Goal: Information Seeking & Learning: Learn about a topic

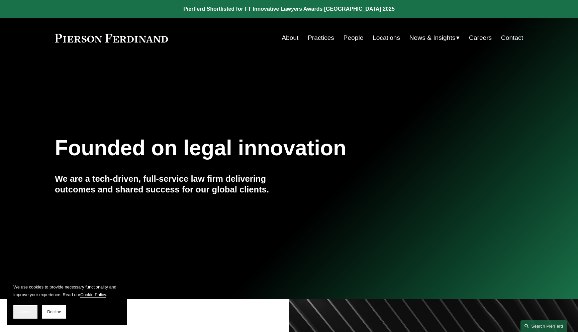
click at [20, 318] on button "Accept" at bounding box center [25, 311] width 24 height 13
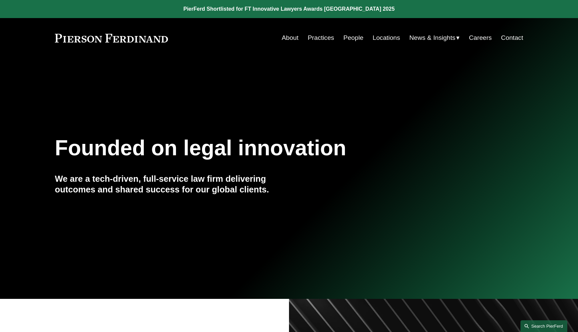
click at [530, 322] on link "Search this site" at bounding box center [544, 326] width 47 height 12
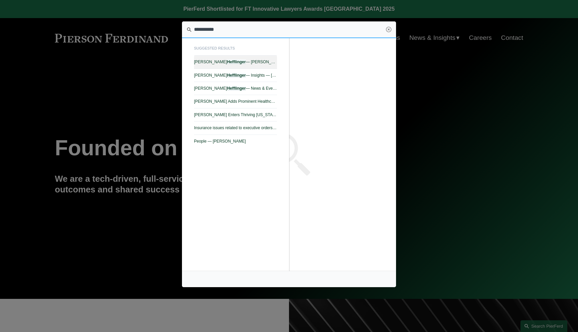
click at [253, 60] on span "Benjamin Hefflinger — Pierson Ferdinand LLP" at bounding box center [235, 62] width 83 height 5
type input "**********"
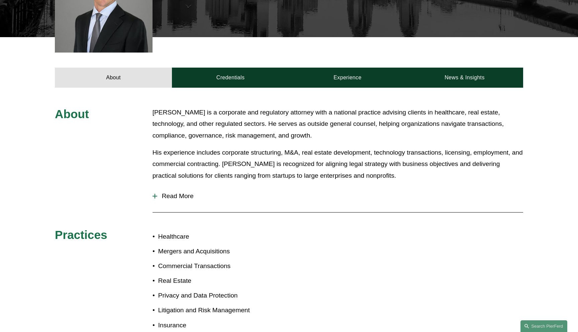
scroll to position [238, 0]
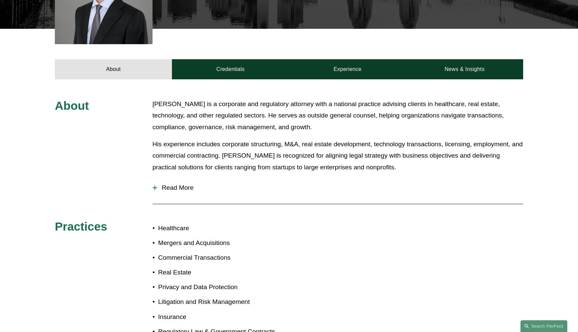
click at [186, 187] on span "Read More" at bounding box center [340, 187] width 366 height 7
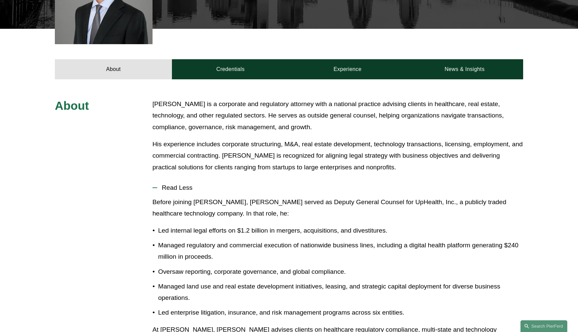
click at [122, 178] on div "About Benjamin Hefflinger is a corporate and regulatory attorney with a nationa…" at bounding box center [289, 320] width 578 height 445
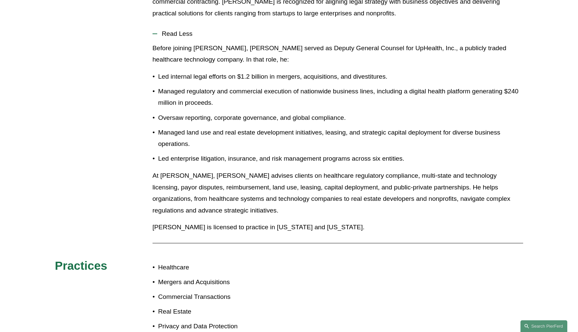
scroll to position [370, 0]
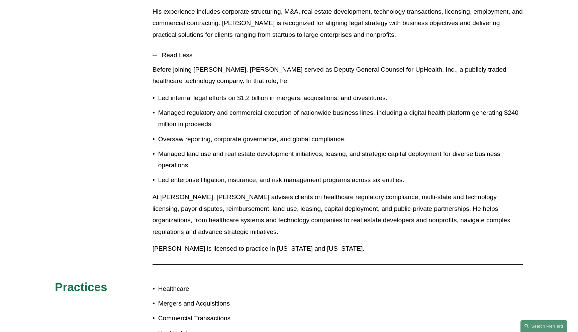
click at [176, 60] on button "Read Less" at bounding box center [338, 55] width 371 height 17
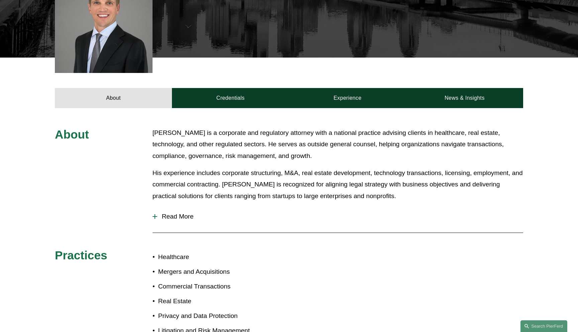
scroll to position [202, 0]
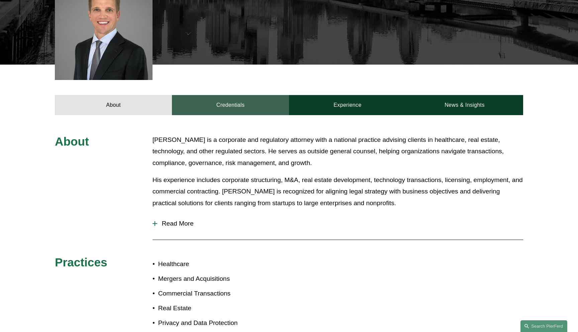
click at [232, 104] on link "Credentials" at bounding box center [230, 105] width 117 height 20
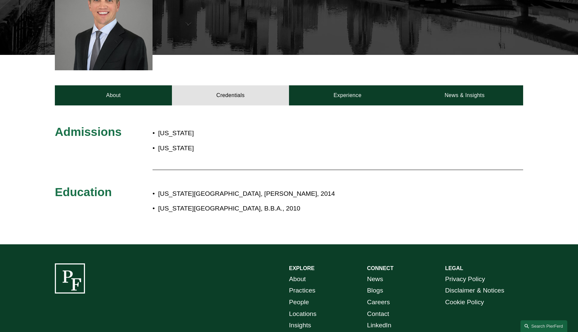
scroll to position [212, 0]
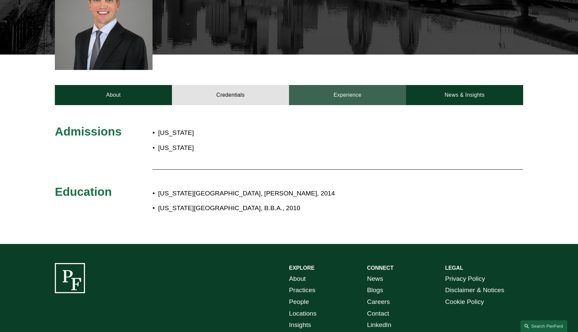
click at [311, 94] on link "Experience" at bounding box center [347, 95] width 117 height 20
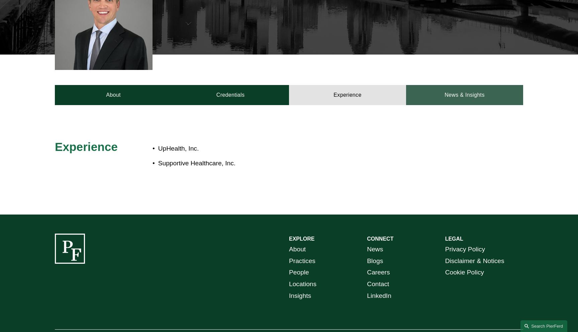
click at [444, 99] on link "News & Insights" at bounding box center [464, 95] width 117 height 20
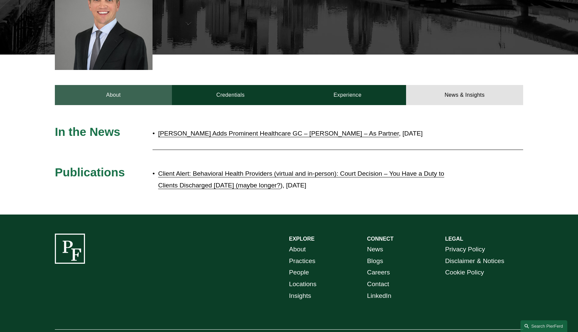
click at [120, 91] on link "About" at bounding box center [113, 95] width 117 height 20
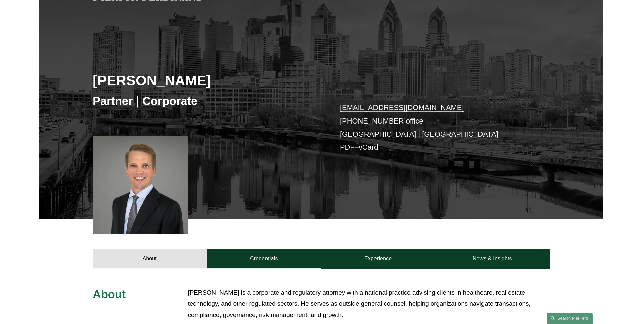
scroll to position [0, 0]
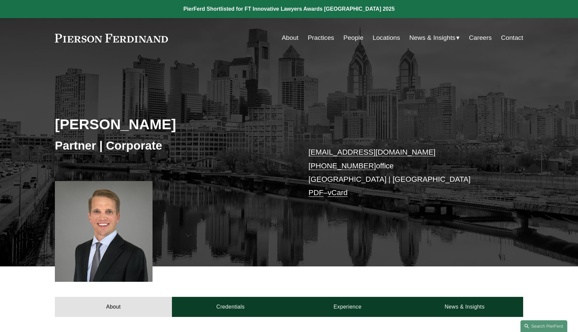
click at [317, 189] on link "PDF" at bounding box center [315, 192] width 15 height 8
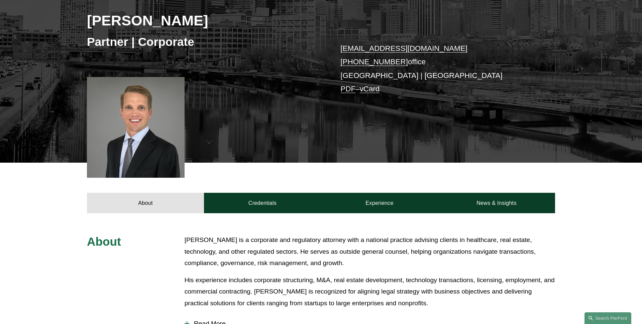
scroll to position [256, 0]
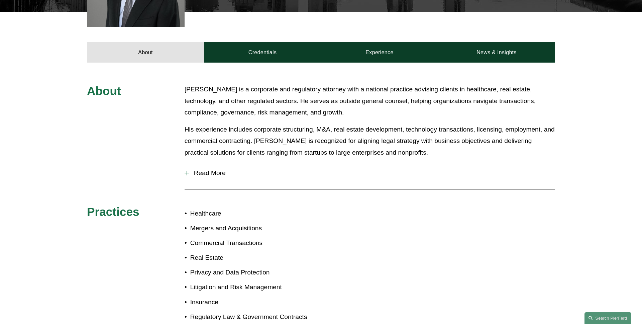
click at [217, 180] on button "Read More" at bounding box center [370, 172] width 371 height 17
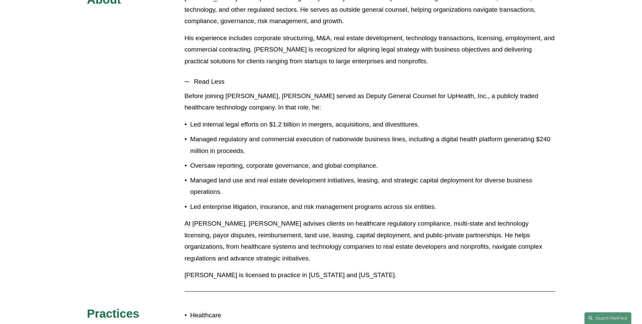
scroll to position [368, 0]
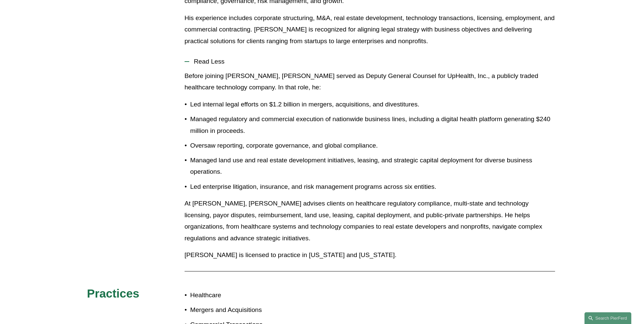
click at [202, 62] on span "Read Less" at bounding box center [372, 61] width 366 height 7
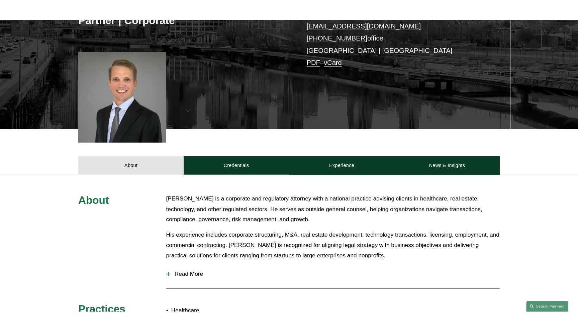
scroll to position [0, 0]
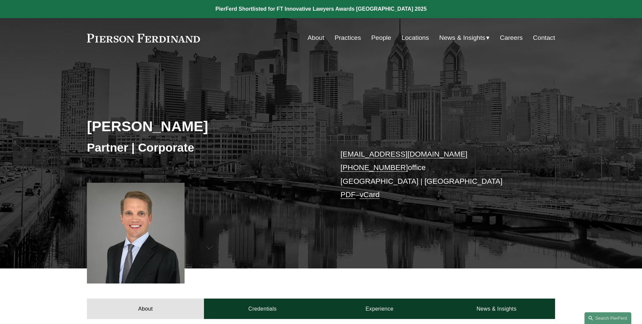
click at [386, 40] on link "People" at bounding box center [381, 37] width 20 height 13
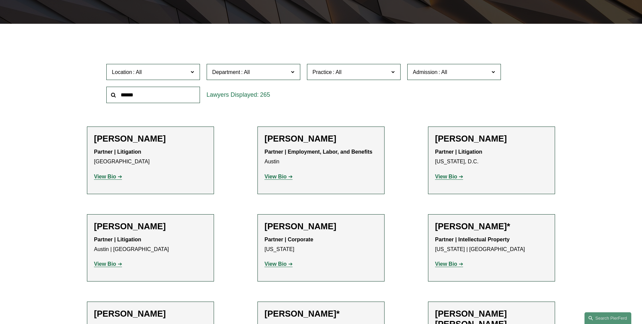
scroll to position [182, 0]
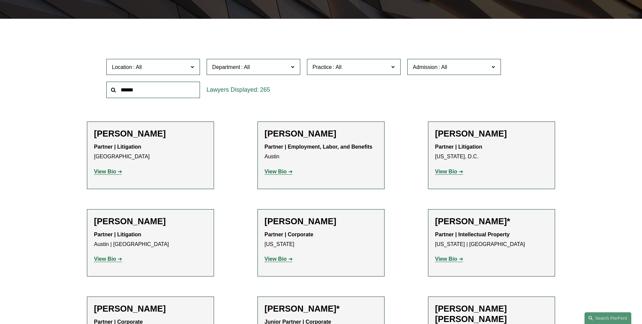
click at [157, 71] on span "Location" at bounding box center [150, 67] width 77 height 9
click at [0, 0] on link "Philadelphia" at bounding box center [0, 0] width 0 height 0
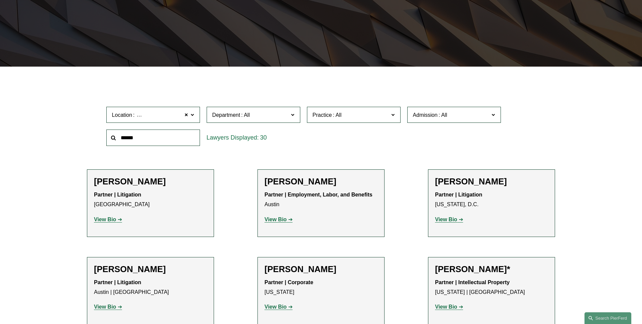
scroll to position [133, 0]
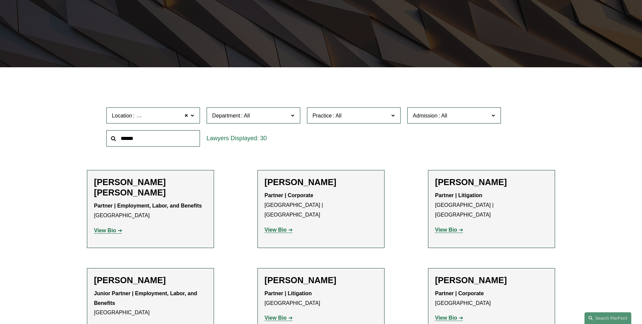
click at [266, 114] on span "Department" at bounding box center [250, 115] width 77 height 9
click at [0, 0] on link "Corporate" at bounding box center [0, 0] width 0 height 0
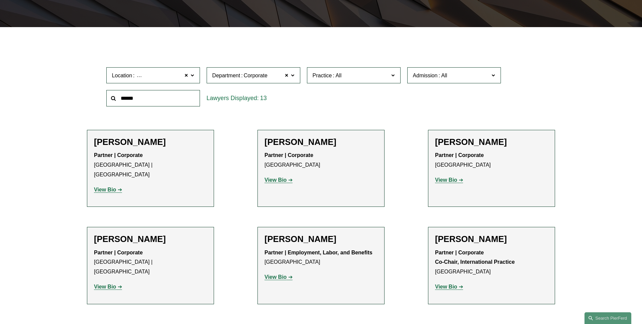
scroll to position [184, 0]
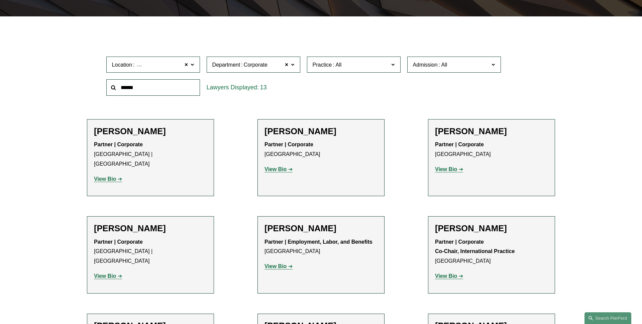
click at [349, 67] on span "Practice" at bounding box center [351, 64] width 77 height 9
click at [0, 0] on link "Healthcare" at bounding box center [0, 0] width 0 height 0
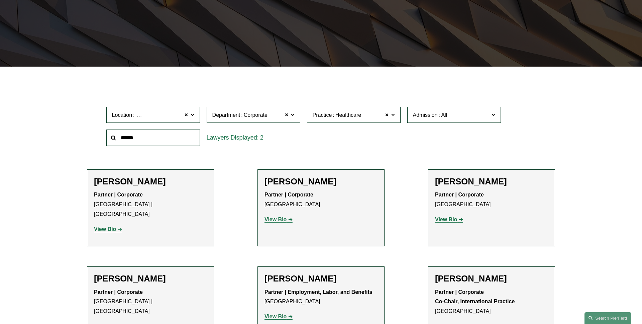
scroll to position [133, 0]
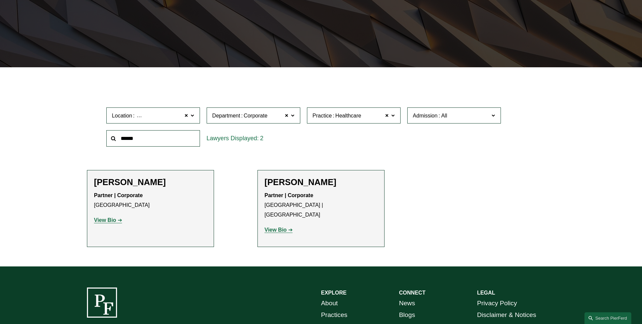
click at [396, 117] on label "Practice Healthcare" at bounding box center [354, 115] width 94 height 16
click at [0, 0] on link "Mergers and Acquisitions" at bounding box center [0, 0] width 0 height 0
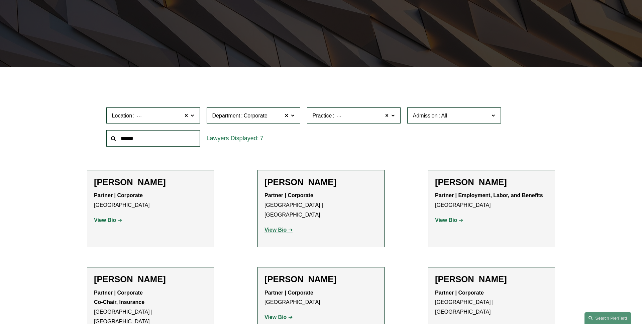
click at [400, 113] on label "Practice Mergers and Acquisitions" at bounding box center [354, 115] width 94 height 16
click at [0, 0] on link "Commercial Transactions" at bounding box center [0, 0] width 0 height 0
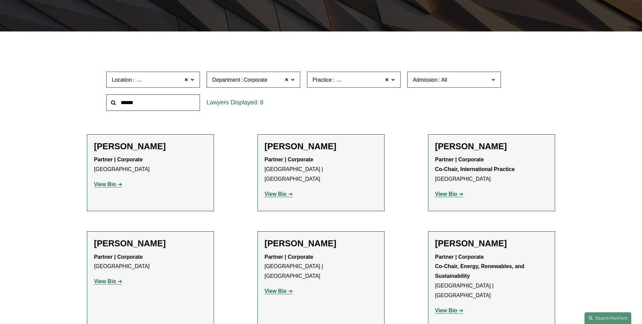
scroll to position [170, 0]
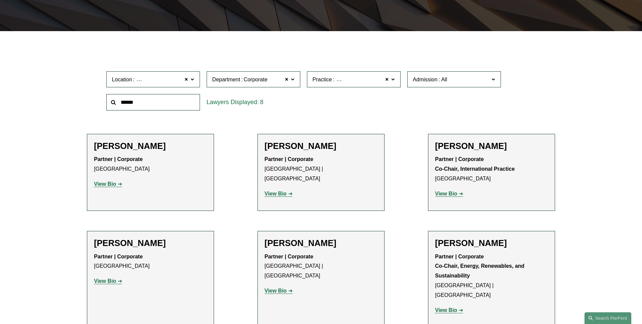
click at [393, 82] on span at bounding box center [392, 79] width 3 height 9
click at [0, 0] on link "Real Estate" at bounding box center [0, 0] width 0 height 0
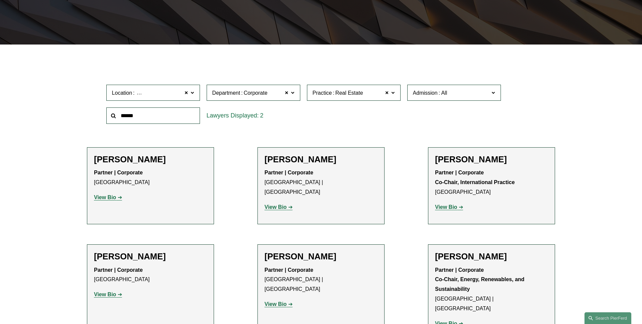
scroll to position [133, 0]
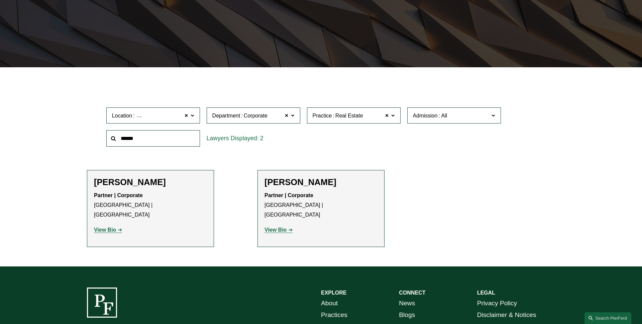
click at [394, 120] on label "Practice Real Estate" at bounding box center [354, 115] width 94 height 16
click at [0, 0] on link "Privacy and Data Protection" at bounding box center [0, 0] width 0 height 0
click at [394, 119] on span at bounding box center [392, 115] width 3 height 9
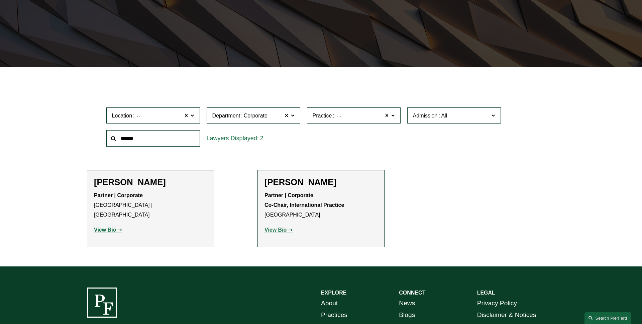
click at [0, 0] on link "Litigation and Risk Management" at bounding box center [0, 0] width 0 height 0
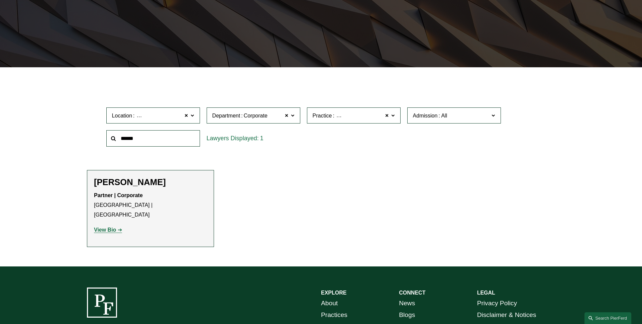
click at [396, 117] on label "Practice Litigation and Risk Management" at bounding box center [354, 115] width 94 height 16
click at [0, 0] on link "Insurance" at bounding box center [0, 0] width 0 height 0
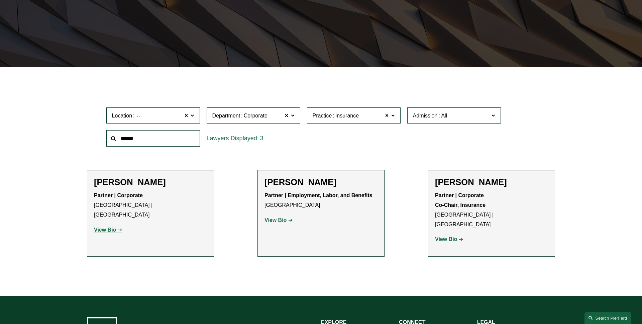
click at [397, 118] on label "Practice Insurance" at bounding box center [354, 115] width 94 height 16
click at [0, 0] on link "Regulatory Law & Government Contracts" at bounding box center [0, 0] width 0 height 0
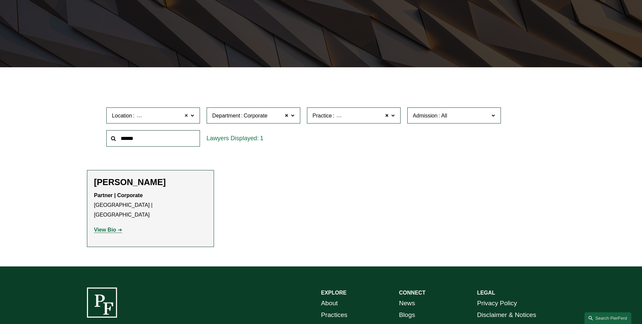
click at [187, 118] on span at bounding box center [187, 115] width 4 height 9
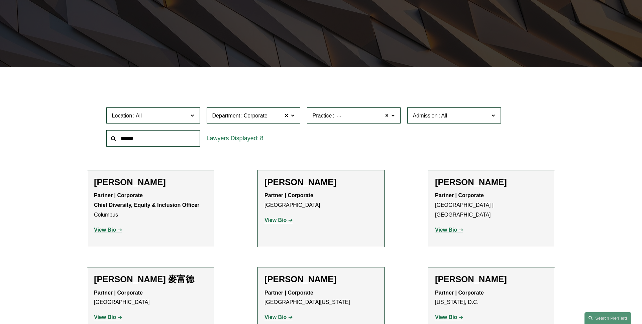
click at [192, 119] on span at bounding box center [192, 115] width 3 height 9
click at [0, 0] on link "Miami" at bounding box center [0, 0] width 0 height 0
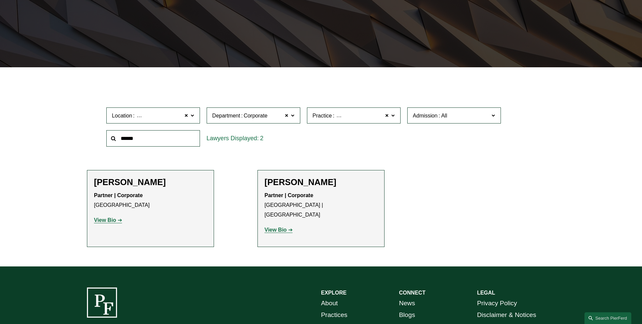
click at [484, 122] on label "Admission" at bounding box center [455, 115] width 94 height 16
click at [0, 0] on link "[US_STATE]" at bounding box center [0, 0] width 0 height 0
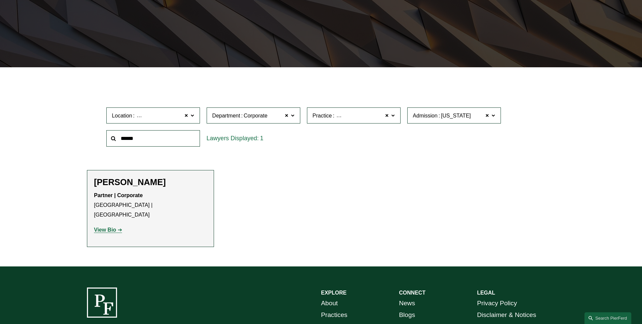
click at [496, 118] on label "Admission Pennsylvania" at bounding box center [455, 115] width 94 height 16
click at [0, 0] on link "Florida" at bounding box center [0, 0] width 0 height 0
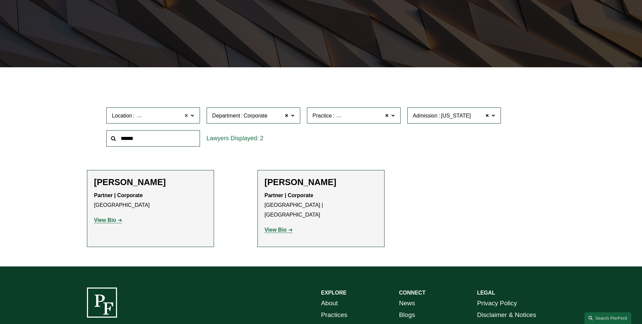
click at [187, 114] on span at bounding box center [187, 115] width 4 height 9
click at [387, 116] on span at bounding box center [387, 115] width 4 height 9
click at [485, 114] on span "Admission Florida" at bounding box center [451, 115] width 77 height 9
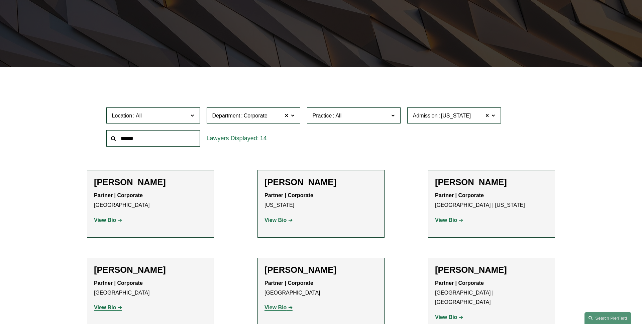
click at [492, 114] on span at bounding box center [493, 115] width 3 height 9
click at [487, 115] on span at bounding box center [488, 115] width 4 height 9
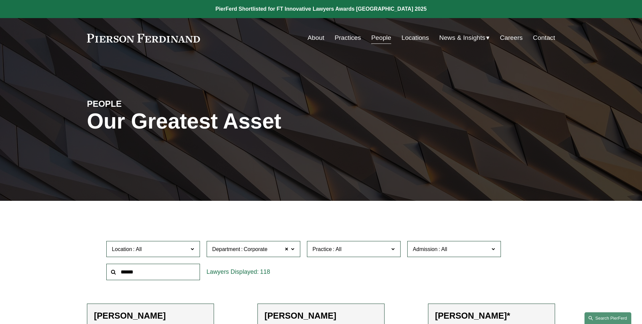
click at [604, 319] on link "Search this site" at bounding box center [608, 318] width 47 height 12
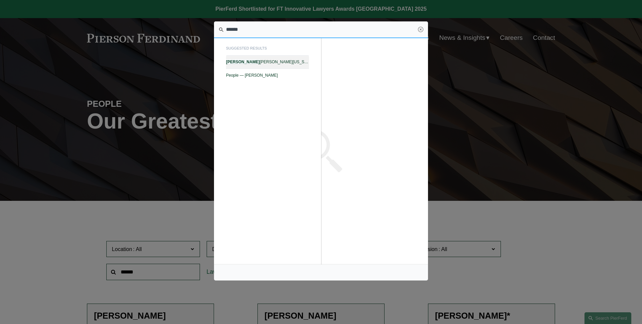
click at [285, 58] on link "Alicia N. Washington — Pierson Ferdinand LLP" at bounding box center [267, 62] width 83 height 13
type input "******"
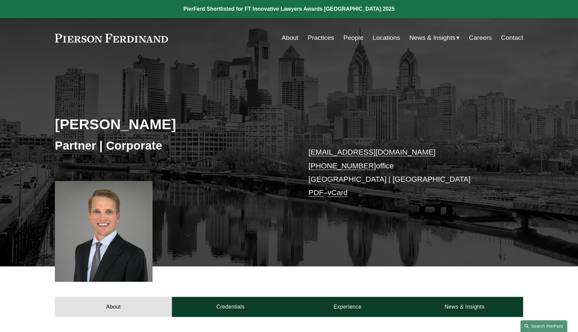
click at [545, 327] on link "Search this site" at bounding box center [544, 326] width 47 height 12
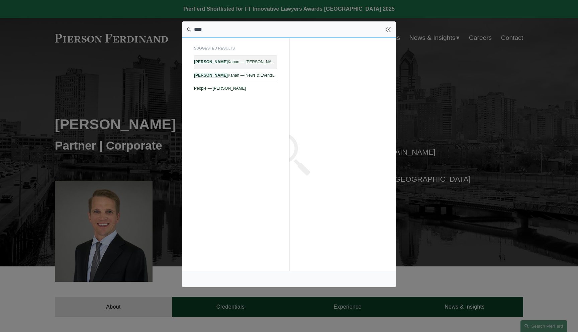
click at [261, 64] on span "Sima Kanan — Pierson Ferdinand LLP" at bounding box center [235, 62] width 83 height 5
type input "****"
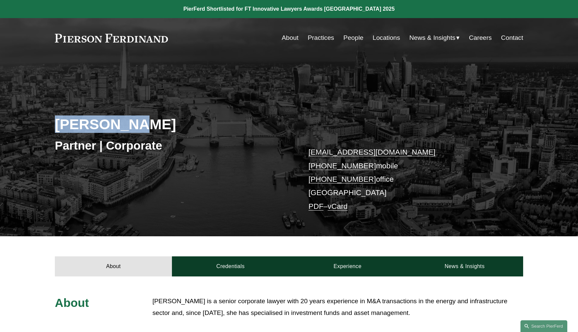
drag, startPoint x: 175, startPoint y: 128, endPoint x: 37, endPoint y: 126, distance: 137.9
click at [42, 127] on div "[PERSON_NAME] Partner | Corporate [EMAIL_ADDRESS][DOMAIN_NAME] [PHONE_NUMBER] m…" at bounding box center [289, 155] width 578 height 161
copy h2 "[PERSON_NAME]"
click at [199, 101] on div "[PERSON_NAME] Partner | Corporate [EMAIL_ADDRESS][DOMAIN_NAME] [PHONE_NUMBER] m…" at bounding box center [289, 155] width 578 height 161
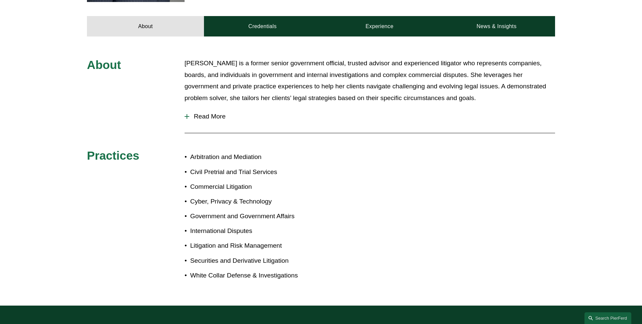
scroll to position [233, 0]
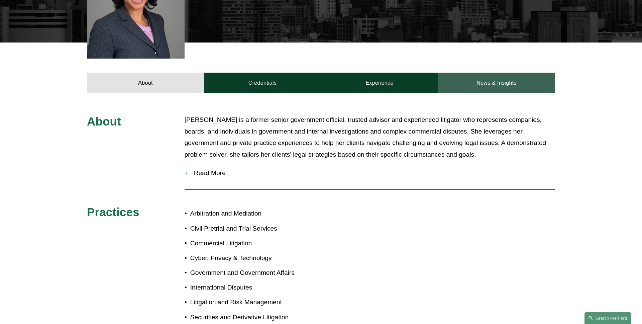
click at [516, 77] on link "News & Insights" at bounding box center [496, 83] width 117 height 20
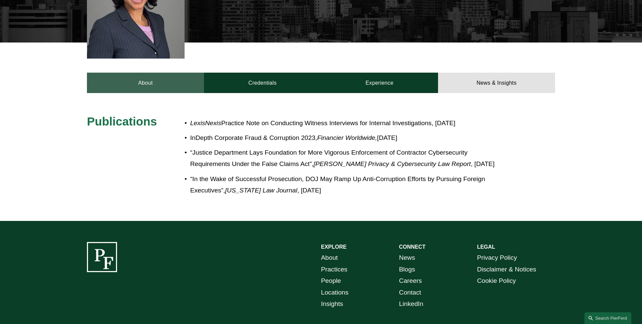
click at [145, 80] on link "About" at bounding box center [145, 83] width 117 height 20
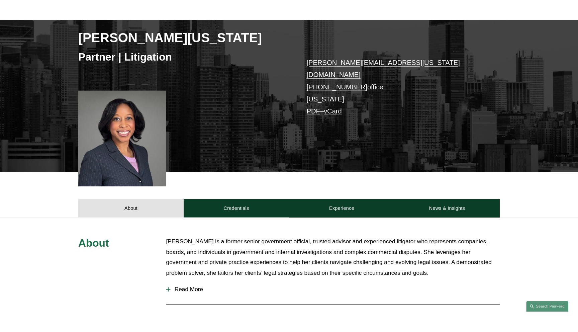
scroll to position [0, 0]
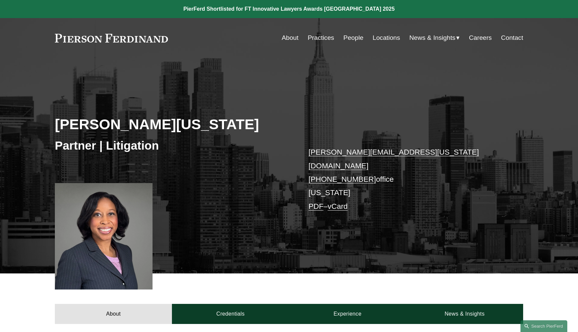
click at [377, 103] on div "Alicia N. Washington Partner | Litigation alicia.washington@pierferd.com +1.929…" at bounding box center [289, 174] width 578 height 198
click at [149, 40] on link at bounding box center [111, 38] width 113 height 9
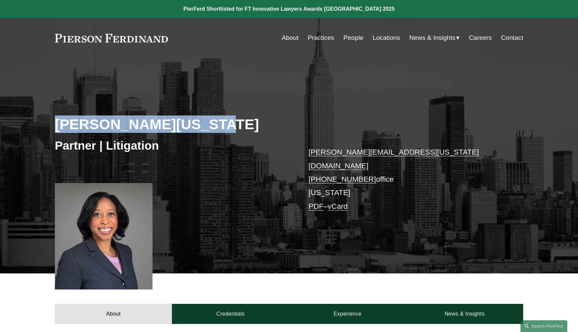
drag, startPoint x: 223, startPoint y: 130, endPoint x: 42, endPoint y: 130, distance: 180.3
click at [42, 130] on div "Alicia N. Washington Partner | Litigation alicia.washington@pierferd.com +1.929…" at bounding box center [289, 174] width 578 height 198
copy h2 "Alicia N. Washington"
click at [271, 108] on div "Alicia N. Washington Partner | Litigation alicia.washington@pierferd.com +1.929…" at bounding box center [289, 174] width 578 height 198
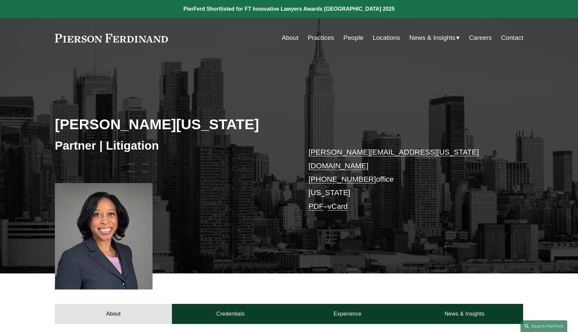
click at [0, 0] on span "Insights" at bounding box center [0, 0] width 0 height 0
click at [167, 97] on div "Alicia N. Washington Partner | Litigation alicia.washington@pierferd.com +1.929…" at bounding box center [289, 174] width 578 height 198
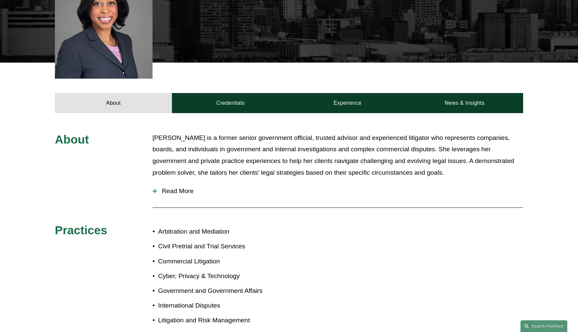
scroll to position [217, 0]
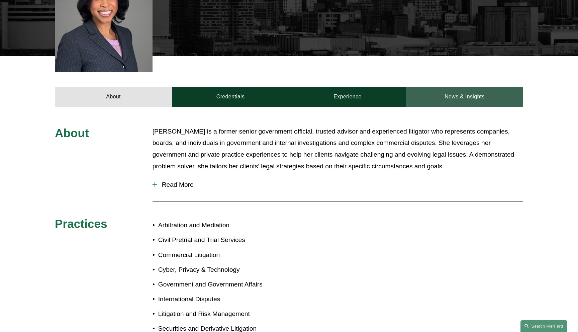
click at [436, 92] on link "News & Insights" at bounding box center [464, 97] width 117 height 20
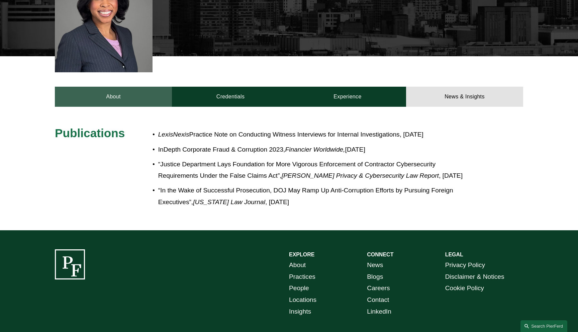
click at [128, 91] on link "About" at bounding box center [113, 97] width 117 height 20
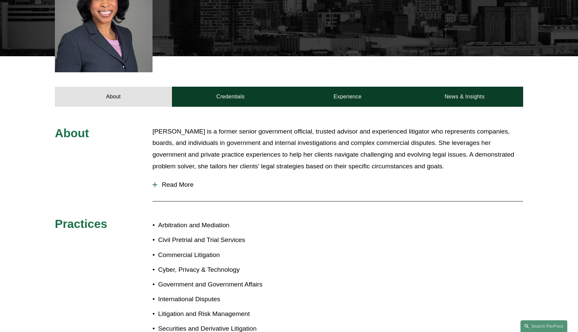
scroll to position [0, 0]
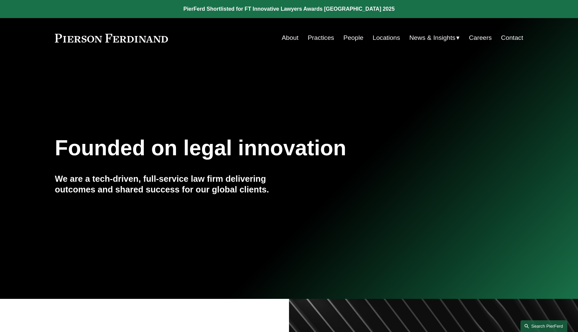
click at [551, 323] on link "Search this site" at bounding box center [544, 326] width 47 height 12
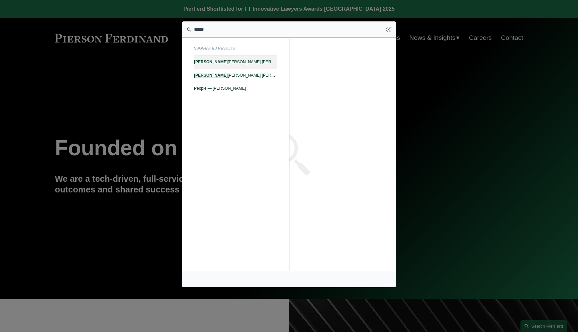
click at [227, 64] on span "Giovanni D. Antonucci Di Cesare — Pierson Ferdinand LLP" at bounding box center [235, 62] width 83 height 5
type input "*****"
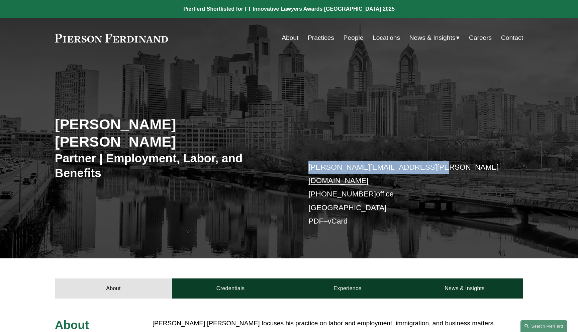
click at [340, 94] on div "Giovanni D. Antonucci Di Cesare Partner | Employment, Labor, and Benefits giova…" at bounding box center [289, 166] width 578 height 183
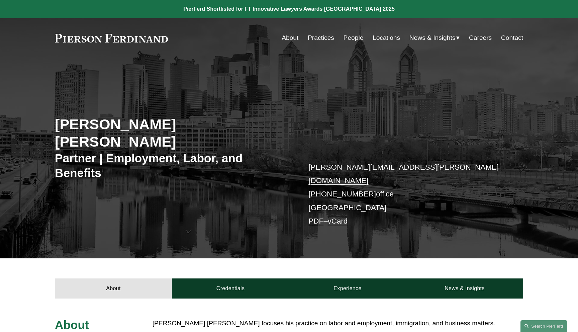
click at [158, 38] on link at bounding box center [111, 38] width 113 height 9
drag, startPoint x: 287, startPoint y: 129, endPoint x: 54, endPoint y: 127, distance: 232.9
click at [54, 127] on div "Giovanni D. Antonucci Di Cesare Partner | Employment, Labor, and Benefits giova…" at bounding box center [289, 166] width 578 height 183
copy h2 "Giovanni D. Antonucci Di Cesare"
click at [54, 127] on div "Giovanni D. Antonucci Di Cesare Partner | Employment, Labor, and Benefits giova…" at bounding box center [289, 166] width 578 height 183
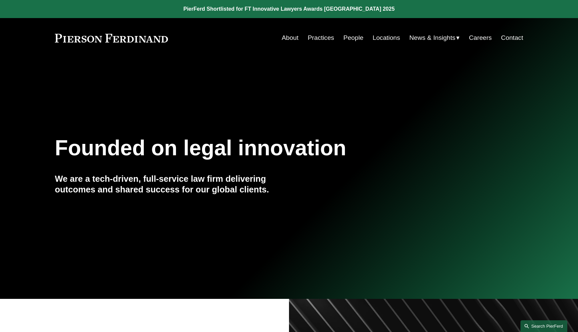
click at [537, 322] on link "Search this site" at bounding box center [544, 326] width 47 height 12
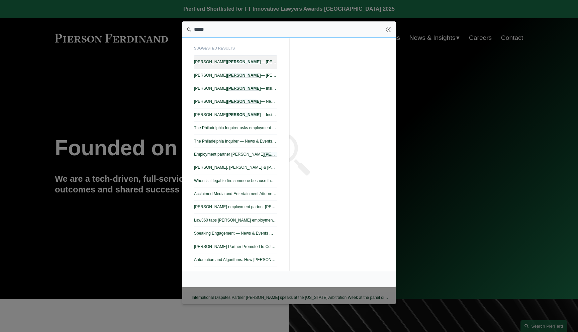
click at [221, 65] on link "[PERSON_NAME] — [PERSON_NAME] LLP" at bounding box center [235, 62] width 83 height 13
type input "*****"
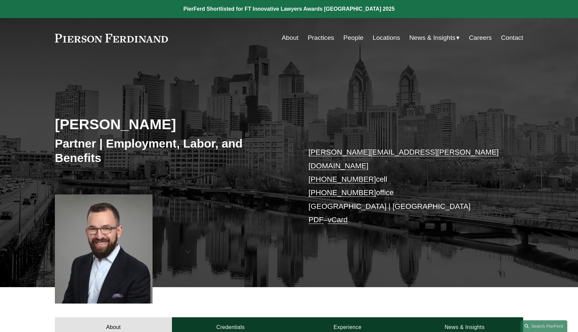
click at [471, 109] on div "[PERSON_NAME] Partner | Employment, Labor, and Benefits [PERSON_NAME][EMAIL_ADD…" at bounding box center [289, 181] width 578 height 212
click at [395, 105] on div "[PERSON_NAME] Partner | Employment, Labor, and Benefits [PERSON_NAME][EMAIL_ADD…" at bounding box center [289, 181] width 578 height 212
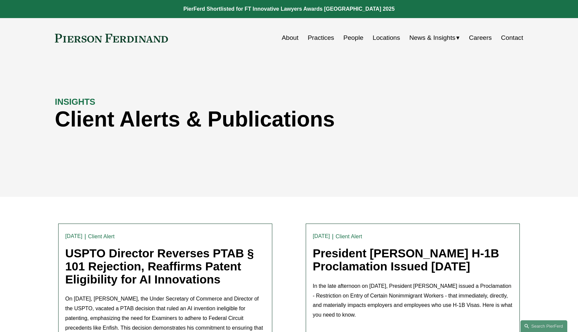
click at [168, 259] on link "USPTO Director Reverses PTAB § 101 Rejection, Reaffirms Patent Eligibility for …" at bounding box center [159, 266] width 189 height 39
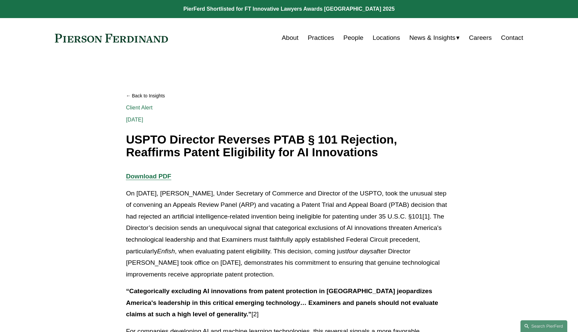
click at [235, 95] on link "Back to Insights" at bounding box center [289, 96] width 326 height 12
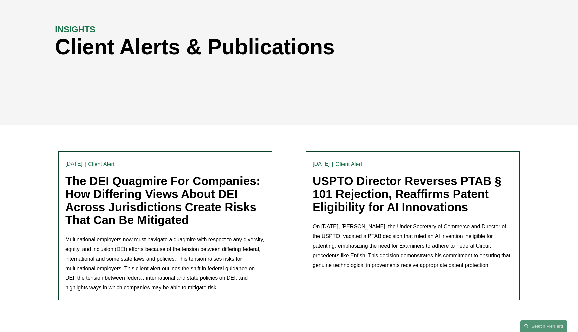
scroll to position [145, 0]
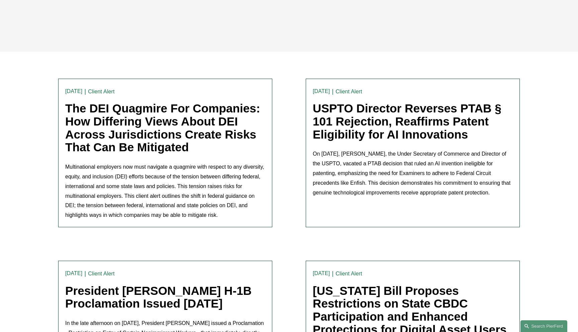
click at [113, 131] on link "The DEI Quagmire For Companies: How Differing Views About DEI Across Jurisdicti…" at bounding box center [162, 128] width 195 height 52
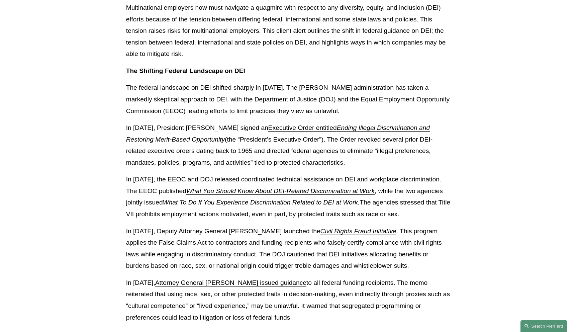
scroll to position [217, 0]
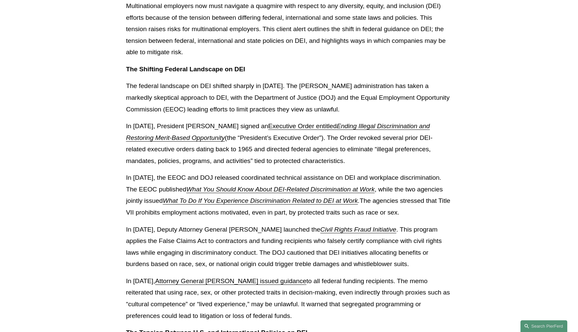
click at [280, 127] on link "Executive Order entitled" at bounding box center [302, 125] width 69 height 7
click at [283, 124] on link "Executive Order entitled" at bounding box center [302, 125] width 69 height 7
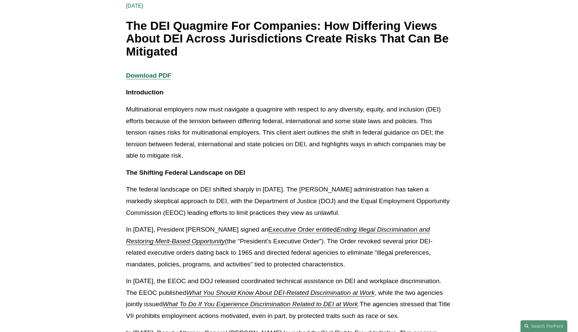
scroll to position [0, 0]
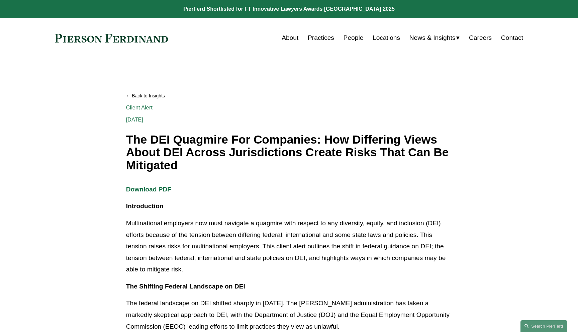
click at [283, 92] on link "Back to Insights" at bounding box center [289, 96] width 326 height 12
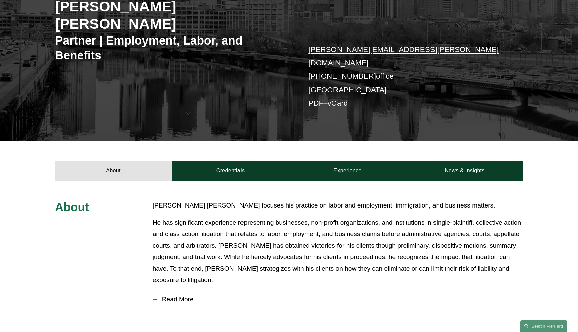
scroll to position [159, 0]
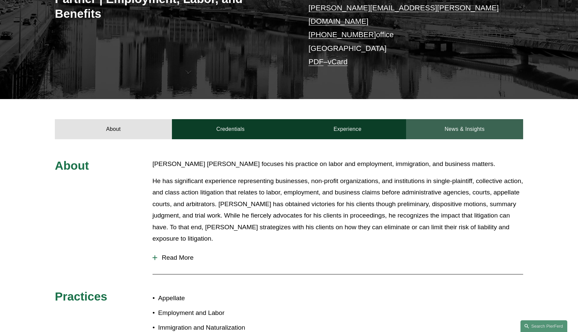
click at [447, 119] on link "News & Insights" at bounding box center [464, 129] width 117 height 20
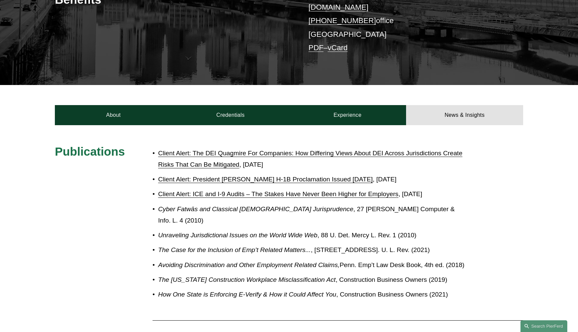
scroll to position [185, 0]
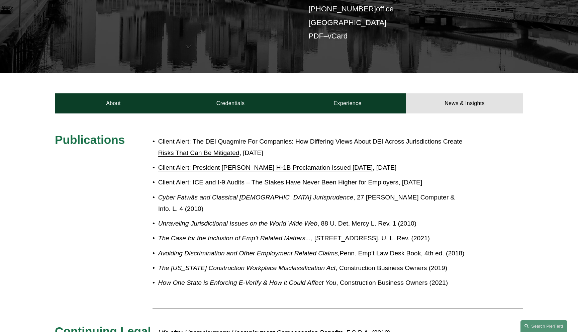
click at [265, 138] on link "Client Alert: The DEI Quagmire For Companies: How Differing Views About DEI Acr…" at bounding box center [310, 147] width 304 height 19
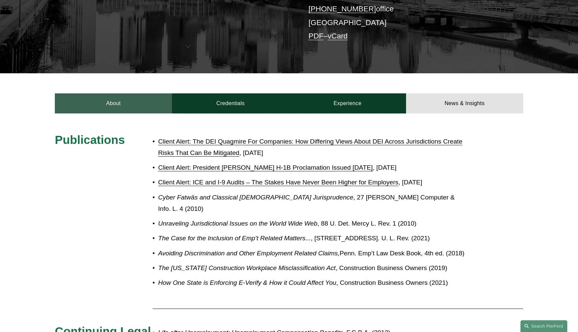
click at [107, 93] on link "About" at bounding box center [113, 103] width 117 height 20
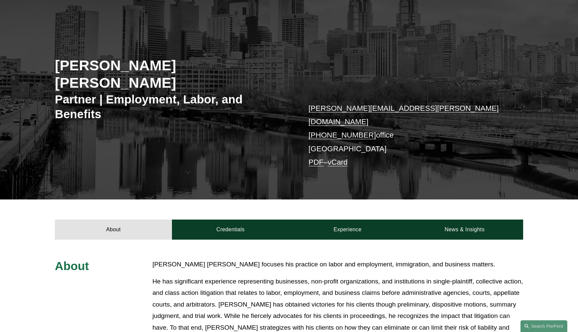
scroll to position [0, 0]
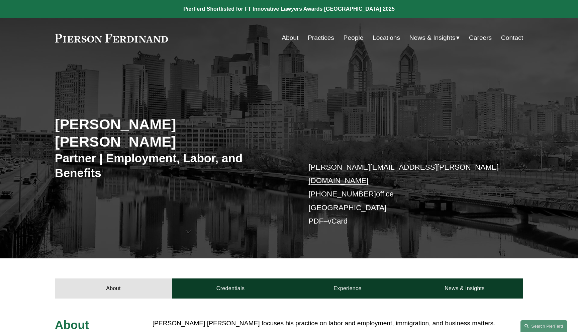
click at [313, 217] on link "PDF" at bounding box center [315, 221] width 15 height 8
click at [396, 111] on div "Giovanni D. Antonucci Di Cesare Partner | Employment, Labor, and Benefits giova…" at bounding box center [289, 166] width 578 height 183
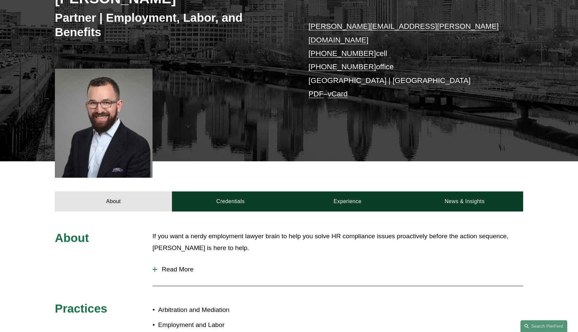
scroll to position [174, 0]
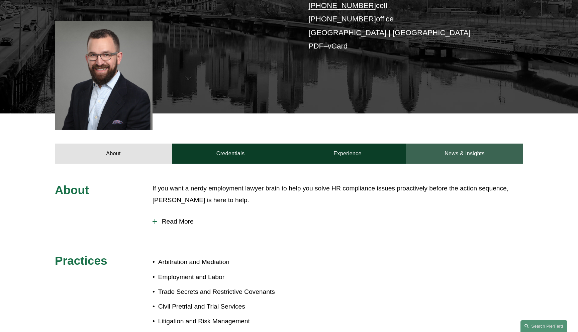
click at [432, 145] on link "News & Insights" at bounding box center [464, 154] width 117 height 20
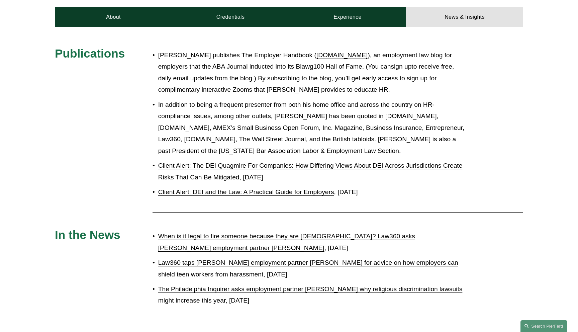
scroll to position [329, 0]
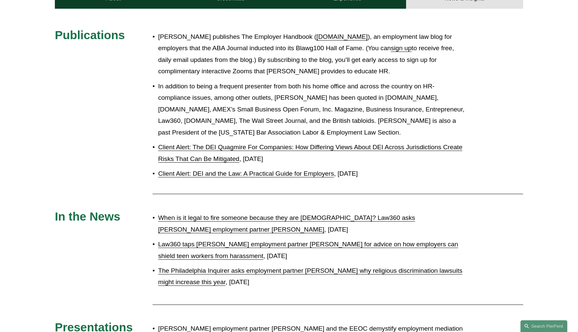
click at [311, 144] on link "Client Alert: The DEI Quagmire For Companies: How Differing Views About DEI Acr…" at bounding box center [310, 153] width 304 height 19
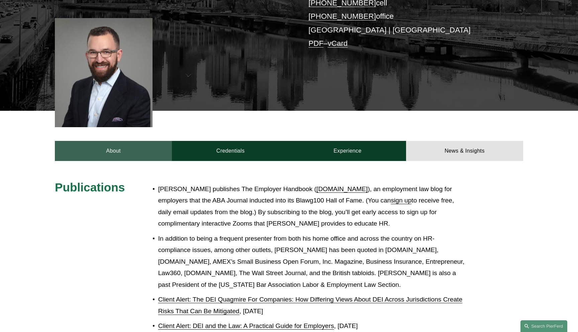
click at [120, 141] on link "About" at bounding box center [113, 151] width 117 height 20
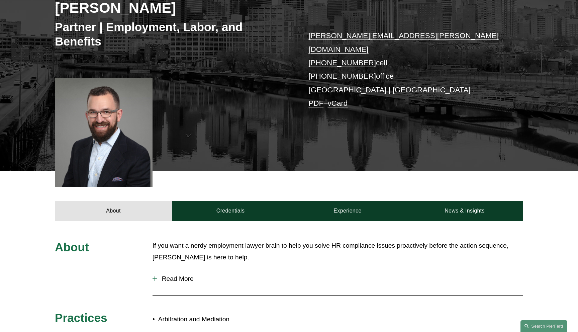
scroll to position [113, 0]
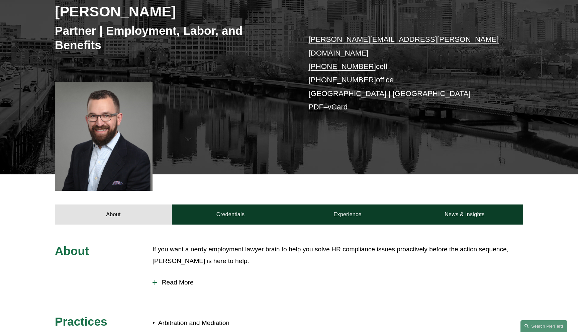
click at [313, 103] on link "PDF" at bounding box center [315, 107] width 15 height 8
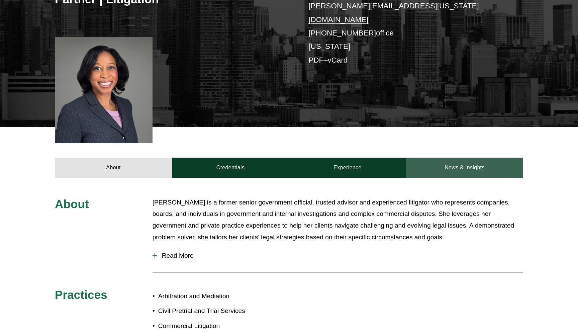
click at [462, 162] on link "News & Insights" at bounding box center [464, 168] width 117 height 20
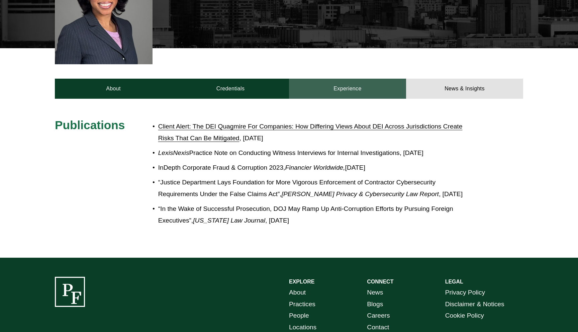
scroll to position [248, 0]
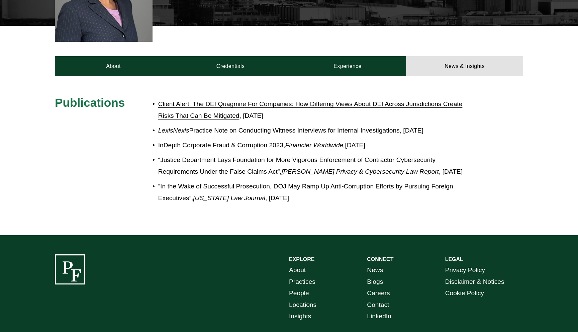
click at [268, 100] on link "Client Alert: The DEI Quagmire For Companies: How Differing Views About DEI Acr…" at bounding box center [310, 109] width 304 height 19
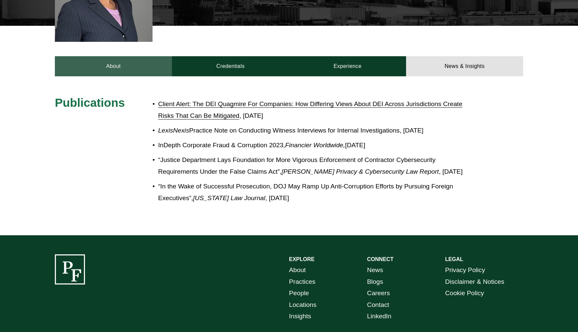
click at [114, 58] on link "About" at bounding box center [113, 66] width 117 height 20
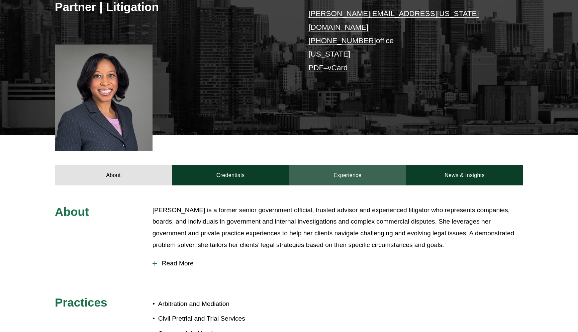
scroll to position [124, 0]
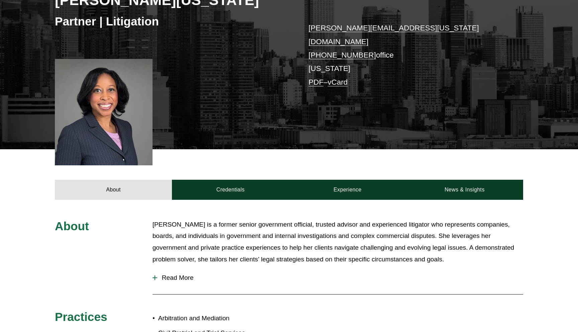
click at [310, 78] on link "PDF" at bounding box center [315, 82] width 15 height 8
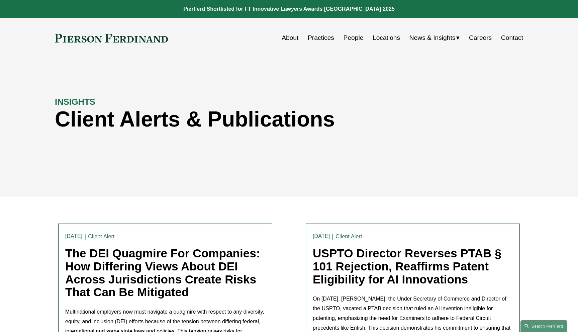
click at [147, 38] on link at bounding box center [111, 38] width 113 height 9
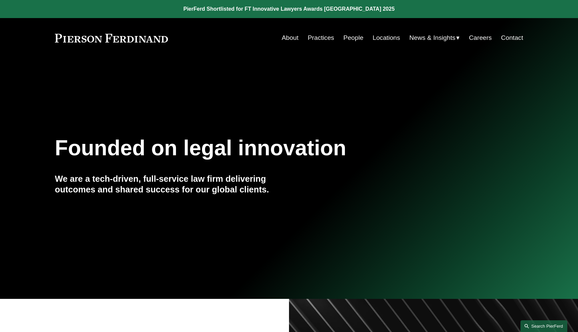
click at [541, 327] on link "Search this site" at bounding box center [544, 326] width 47 height 12
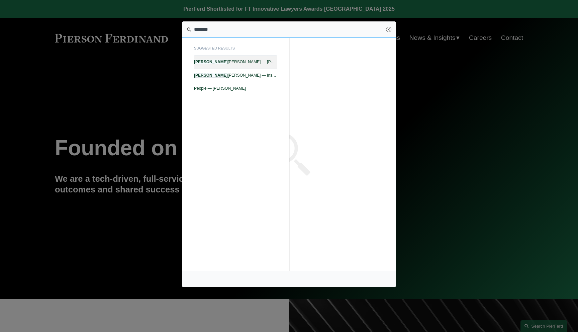
click at [253, 63] on span "Allison M. Bustin — Pierson Ferdinand LLP" at bounding box center [235, 62] width 83 height 5
type input "*******"
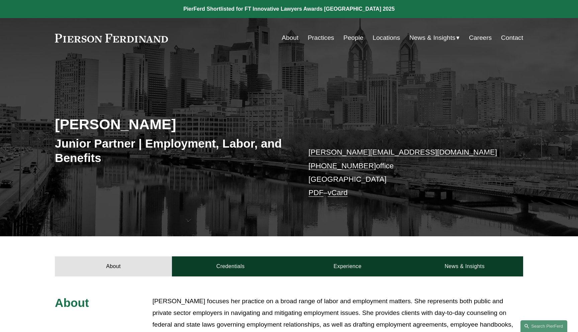
click at [157, 40] on link at bounding box center [111, 38] width 113 height 9
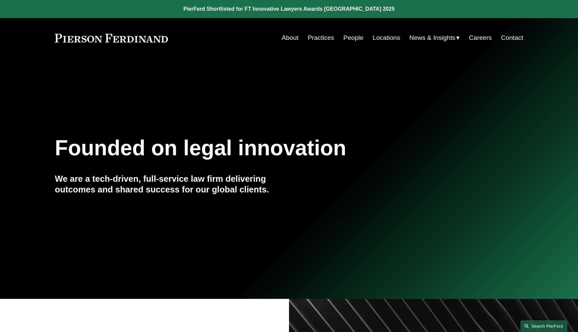
click at [540, 328] on link "Search this site" at bounding box center [544, 326] width 47 height 12
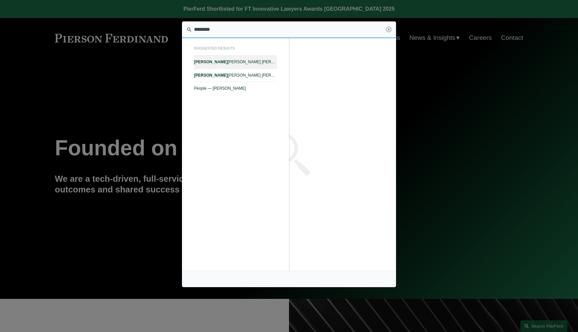
click at [257, 64] on link "Giovanni D. Antonucci Di Cesare — Pierson Ferdinand LLP" at bounding box center [235, 62] width 83 height 13
type input "********"
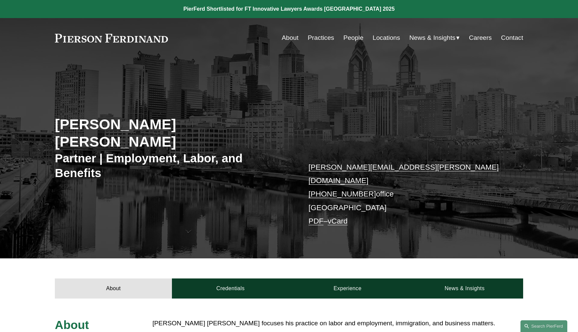
click at [133, 39] on link at bounding box center [111, 38] width 113 height 9
click at [247, 66] on div "Giovanni D. Antonucci Di Cesare Partner | Employment, Labor, and Benefits giova…" at bounding box center [289, 158] width 578 height 200
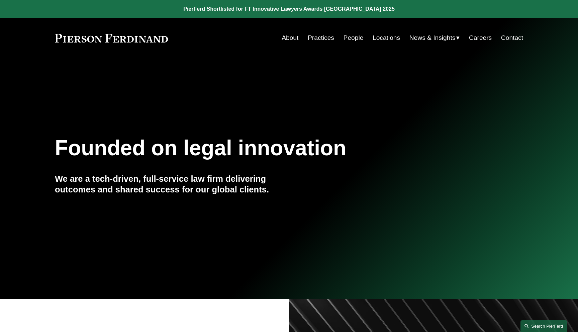
click at [545, 325] on link "Search this site" at bounding box center [544, 326] width 47 height 12
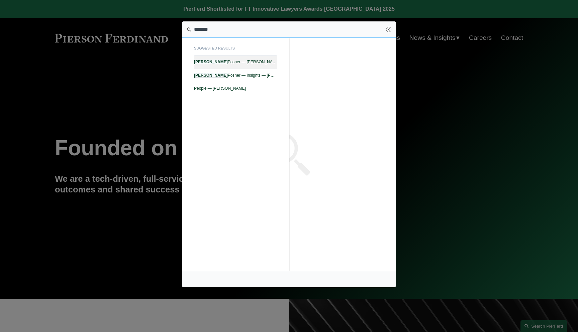
click at [220, 56] on link "[PERSON_NAME] — [PERSON_NAME]" at bounding box center [235, 62] width 83 height 13
type input "*******"
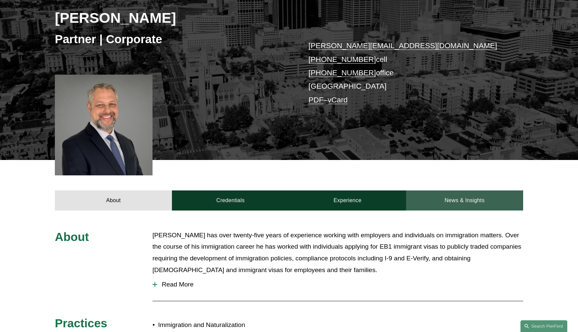
click at [455, 205] on link "News & Insights" at bounding box center [464, 200] width 117 height 20
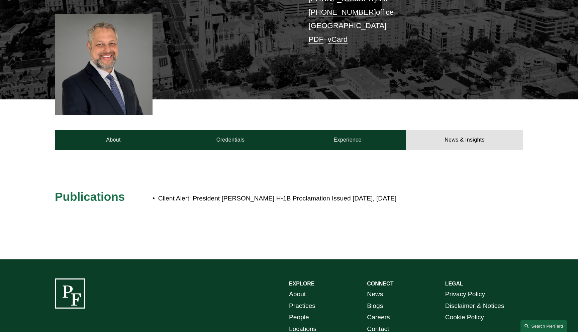
scroll to position [173, 0]
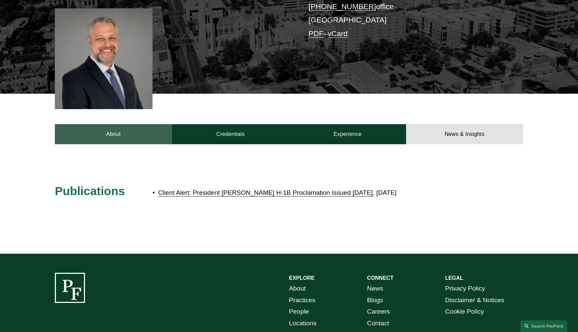
click at [98, 139] on link "About" at bounding box center [113, 134] width 117 height 20
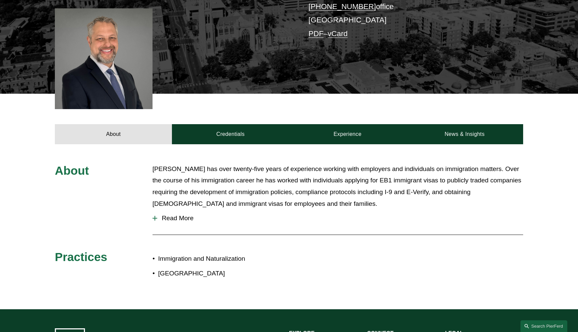
scroll to position [0, 0]
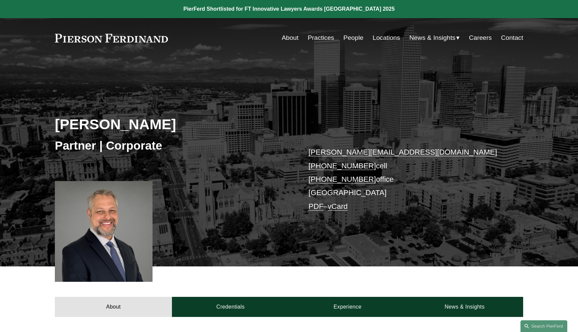
click at [319, 70] on div "Sanford Posner Partner | Corporate sanford.posner@pierferd.com +1.404.936.4755 …" at bounding box center [289, 162] width 578 height 209
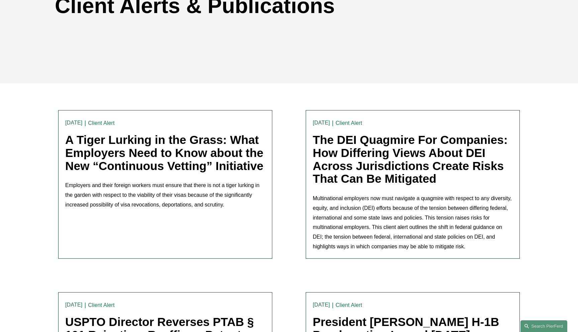
scroll to position [150, 0]
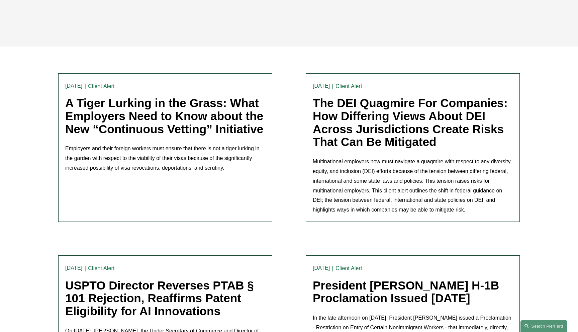
click at [128, 116] on link "A Tiger Lurking in the Grass: What Employers Need to Know about the New “Contin…" at bounding box center [164, 115] width 198 height 39
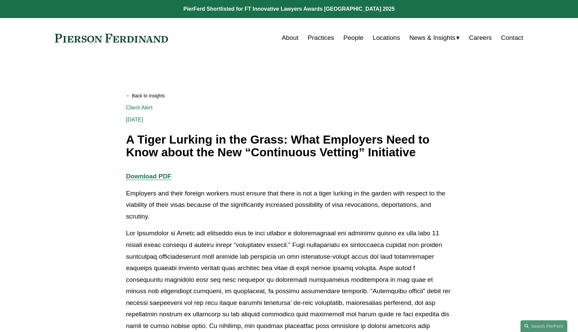
click at [350, 100] on link "Back to Insights" at bounding box center [289, 96] width 326 height 12
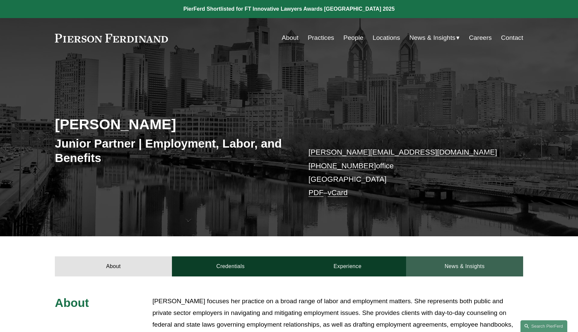
click at [444, 266] on link "News & Insights" at bounding box center [464, 266] width 117 height 20
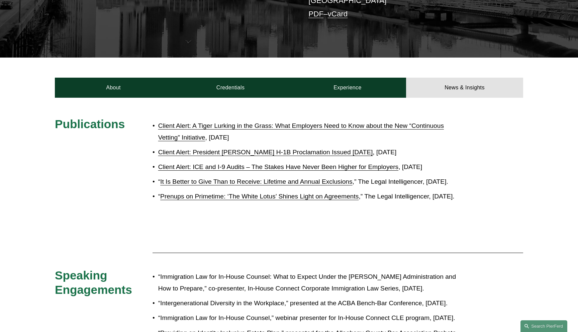
scroll to position [190, 0]
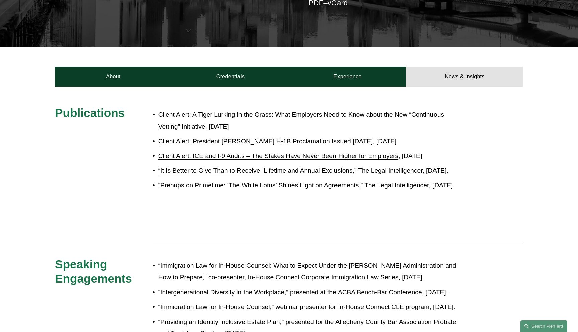
click at [304, 115] on link "Client Alert: A Tiger Lurking in the Grass: What Employers Need to Know about t…" at bounding box center [301, 120] width 286 height 19
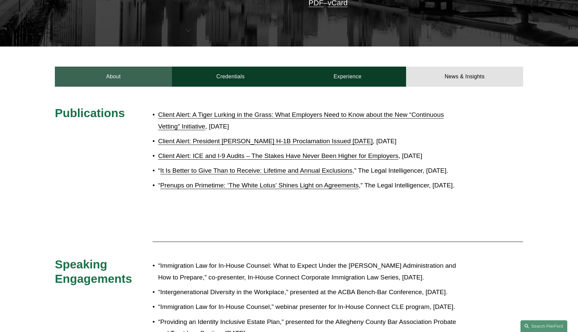
click at [123, 74] on link "About" at bounding box center [113, 77] width 117 height 20
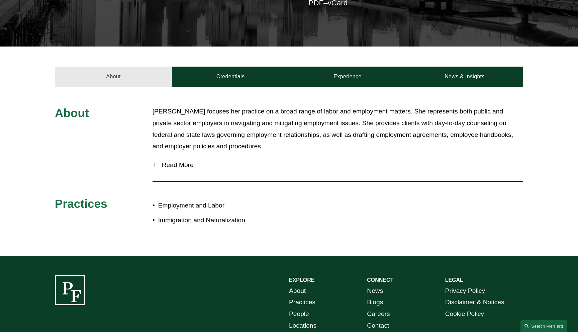
scroll to position [0, 0]
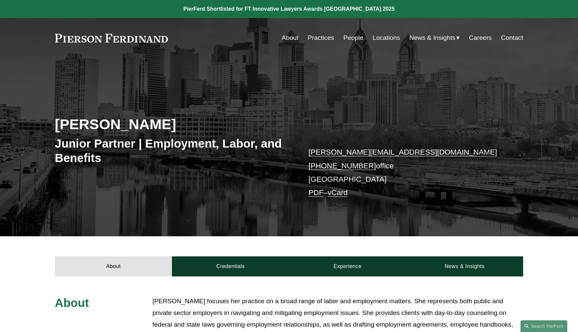
click at [311, 192] on link "PDF" at bounding box center [315, 192] width 15 height 8
click at [297, 87] on div "Allison M. Bustin Junior Partner | Employment, Labor, and Benefits allison.bust…" at bounding box center [289, 155] width 578 height 161
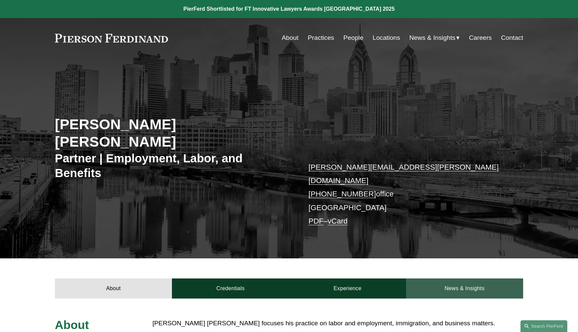
click at [468, 278] on link "News & Insights" at bounding box center [464, 288] width 117 height 20
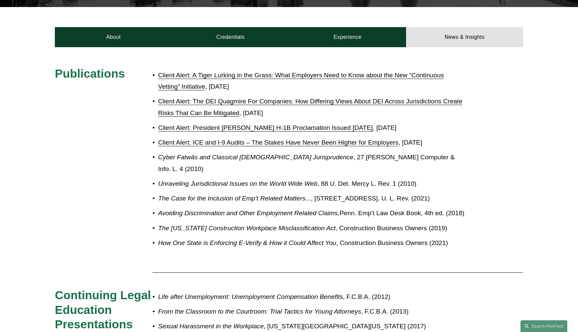
scroll to position [262, 0]
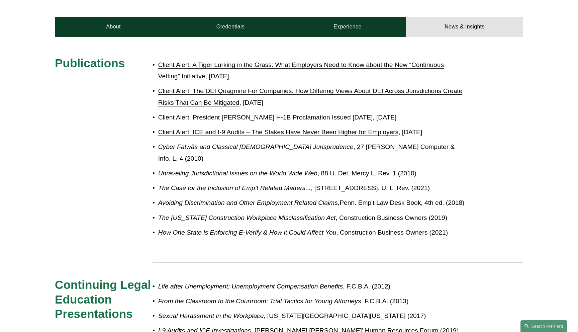
click at [320, 61] on link "Client Alert: A Tiger Lurking in the Grass: What Employers Need to Know about t…" at bounding box center [301, 70] width 286 height 19
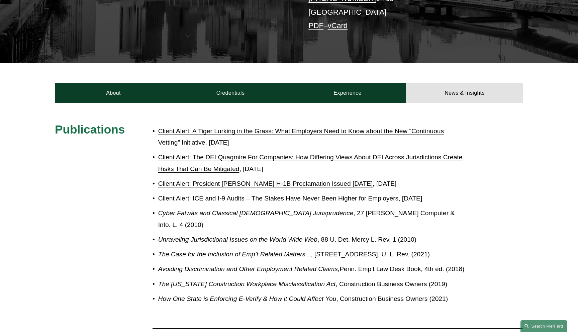
scroll to position [74, 0]
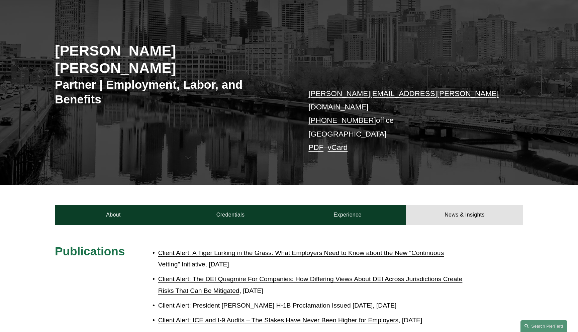
click at [112, 185] on div "About Credentials Experience News & Insights" at bounding box center [289, 205] width 578 height 40
click at [112, 205] on link "About" at bounding box center [113, 215] width 117 height 20
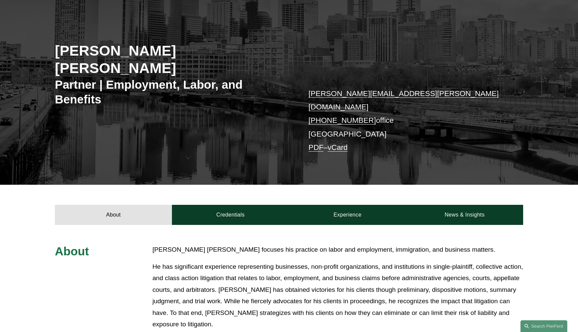
scroll to position [0, 0]
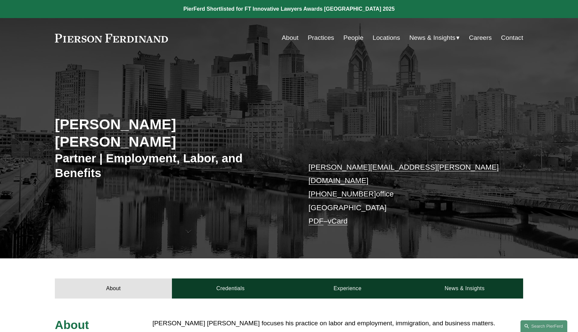
click at [315, 217] on link "PDF" at bounding box center [315, 221] width 15 height 8
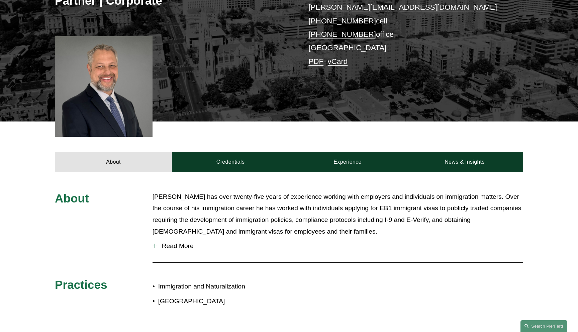
scroll to position [231, 0]
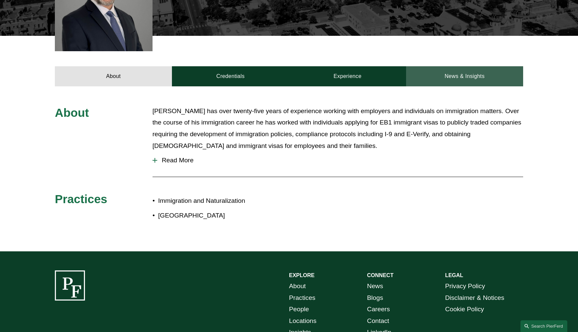
click at [445, 83] on link "News & Insights" at bounding box center [464, 76] width 117 height 20
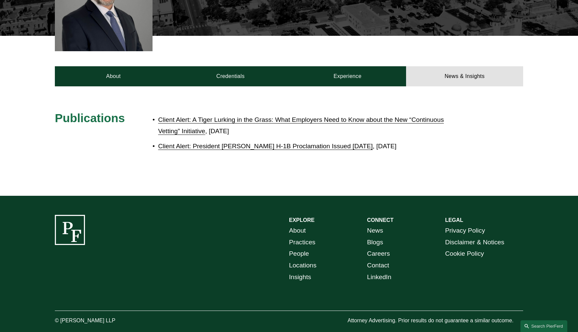
click at [305, 119] on link "Client Alert: A Tiger Lurking in the Grass: What Employers Need to Know about t…" at bounding box center [301, 125] width 286 height 19
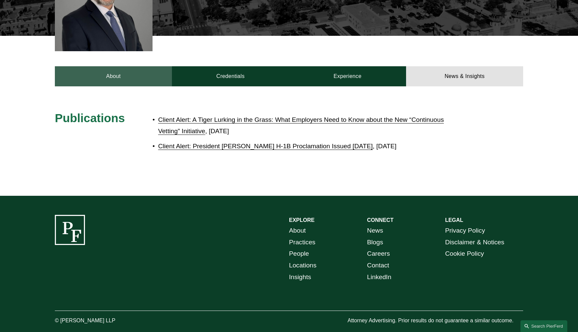
drag, startPoint x: 148, startPoint y: 72, endPoint x: 152, endPoint y: 72, distance: 3.7
click at [148, 72] on link "About" at bounding box center [113, 76] width 117 height 20
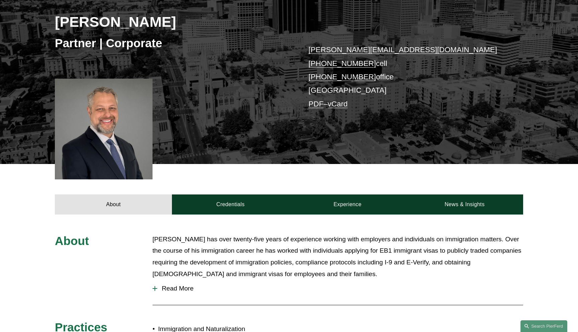
scroll to position [0, 0]
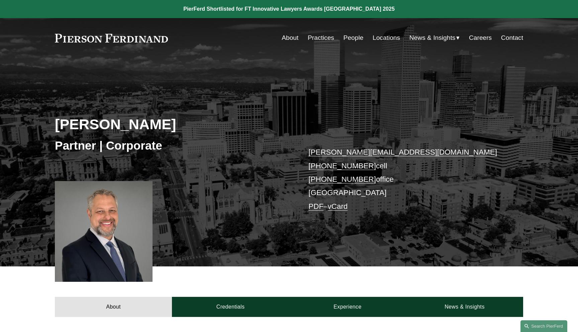
click at [318, 209] on link "PDF" at bounding box center [315, 206] width 15 height 8
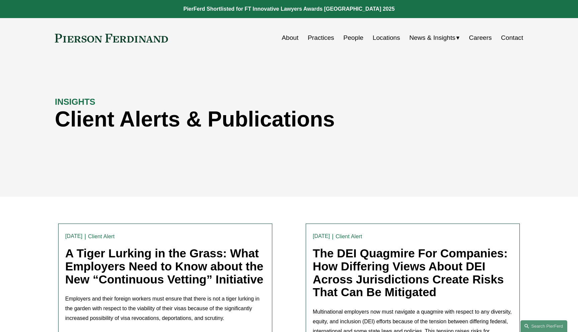
click at [184, 263] on link "A Tiger Lurking in the Grass: What Employers Need to Know about the New “Contin…" at bounding box center [164, 266] width 198 height 39
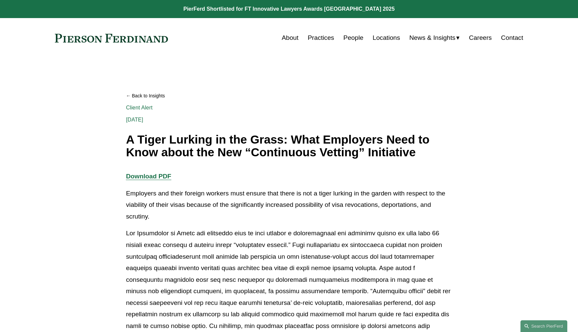
click at [167, 94] on link "Back to Insights" at bounding box center [289, 96] width 326 height 12
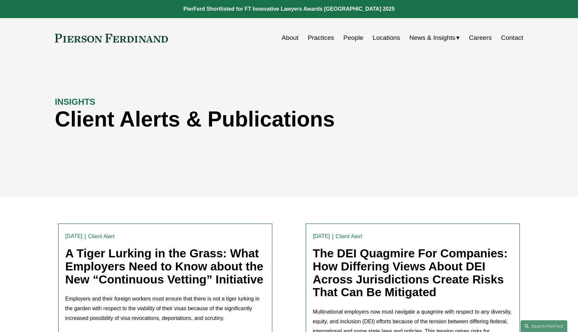
click at [128, 43] on div "About Practices People Locations News & Insights News" at bounding box center [289, 37] width 468 height 13
click at [128, 40] on link at bounding box center [111, 38] width 113 height 9
click at [138, 44] on div "About Practices People Locations News & Insights News" at bounding box center [289, 37] width 468 height 13
click at [138, 36] on link at bounding box center [111, 38] width 113 height 9
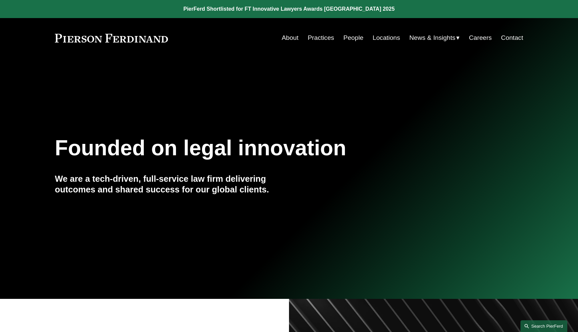
click at [542, 326] on link "Search this site" at bounding box center [544, 326] width 47 height 12
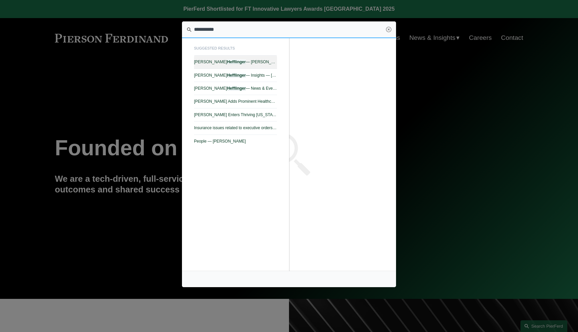
click at [261, 65] on link "Benjamin Hefflinger — Pierson Ferdinand LLP" at bounding box center [235, 62] width 83 height 13
type input "**********"
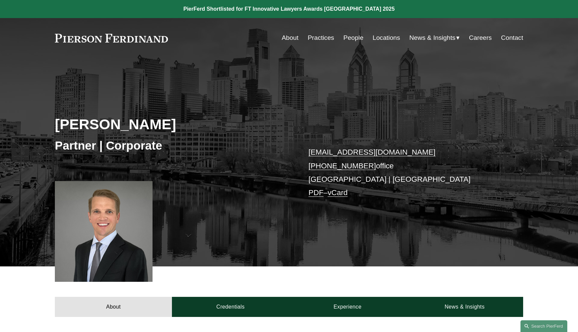
click at [356, 37] on link "People" at bounding box center [354, 37] width 20 height 13
click at [188, 78] on div "Benjamin Hefflinger Partner | Corporate ben.hefflinger@pierferd.com +1.215.267.…" at bounding box center [289, 170] width 578 height 191
click at [318, 194] on link "PDF" at bounding box center [315, 192] width 15 height 8
click at [293, 115] on div "Benjamin Hefflinger Partner | Corporate ben.hefflinger@pierferd.com +1.215.267.…" at bounding box center [289, 170] width 578 height 191
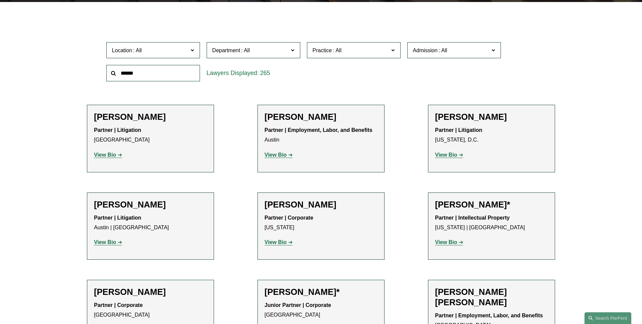
scroll to position [180, 0]
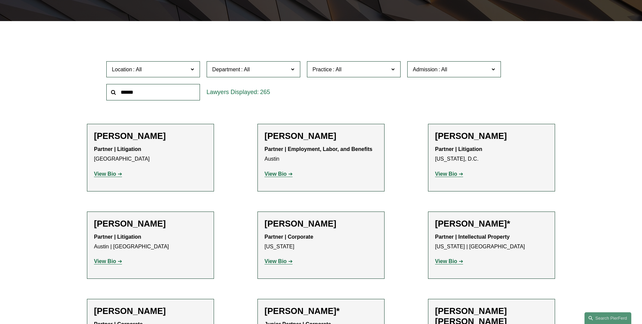
click at [385, 67] on span "Practice" at bounding box center [351, 69] width 77 height 9
click at [0, 0] on link "Technology" at bounding box center [0, 0] width 0 height 0
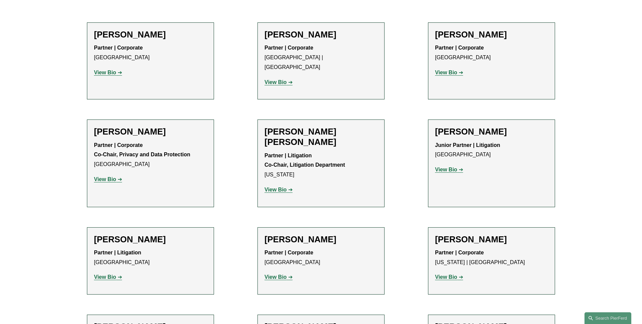
scroll to position [118, 0]
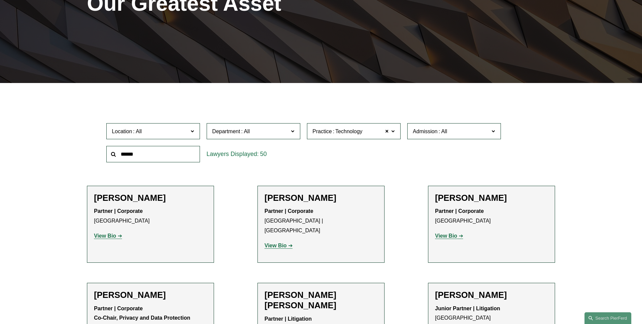
click at [179, 129] on span "Location" at bounding box center [150, 131] width 77 height 9
click at [0, 0] on link "Philadelphia" at bounding box center [0, 0] width 0 height 0
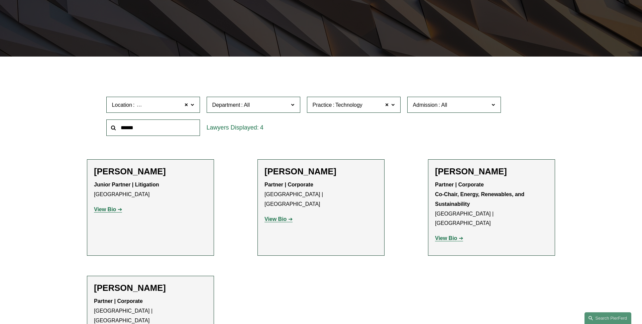
scroll to position [177, 0]
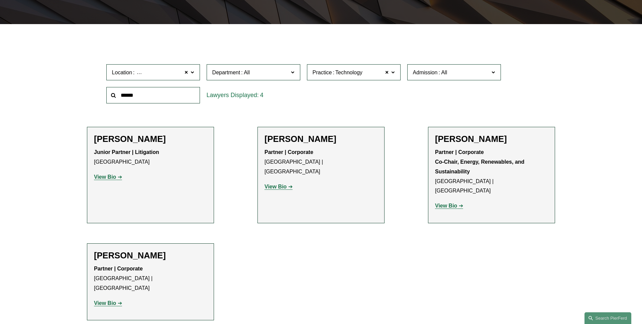
click at [290, 71] on label "Department" at bounding box center [254, 72] width 94 height 16
click at [0, 0] on link "Corporate" at bounding box center [0, 0] width 0 height 0
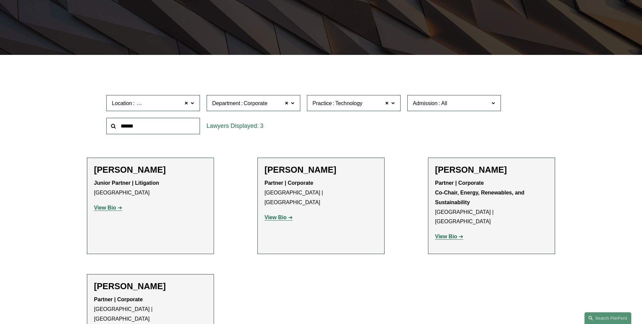
scroll to position [133, 0]
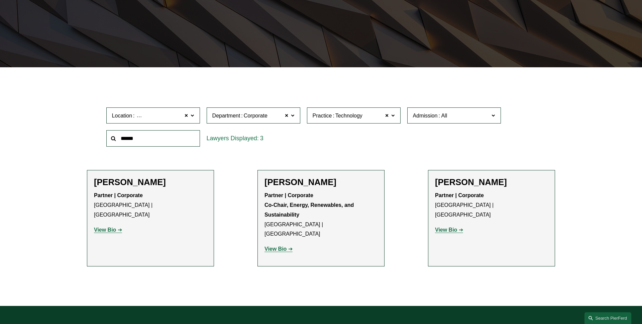
click at [480, 118] on span "Admission" at bounding box center [451, 115] width 77 height 9
click at [0, 0] on link "Florida" at bounding box center [0, 0] width 0 height 0
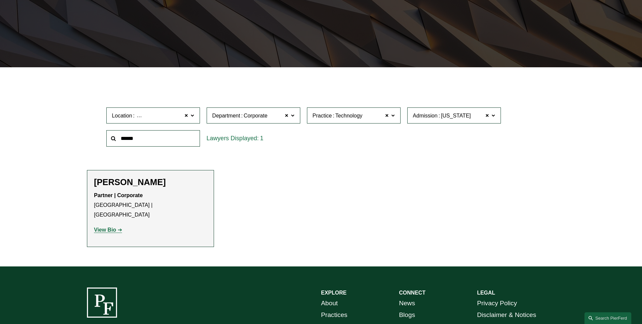
click at [492, 118] on span at bounding box center [493, 115] width 3 height 9
click at [0, 0] on link "Pennsylvania" at bounding box center [0, 0] width 0 height 0
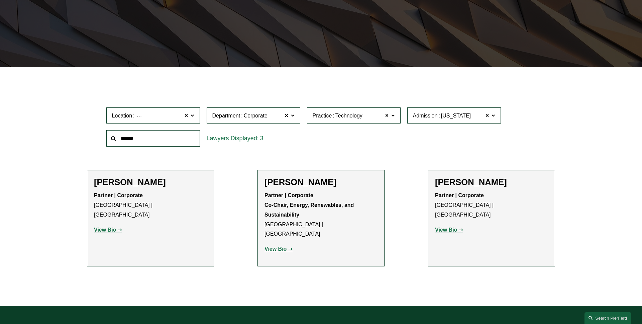
click at [404, 112] on div "Admission Pennsylvania Pennsylvania All Arizona California Colorado Connecticut…" at bounding box center [454, 115] width 100 height 23
click at [396, 112] on label "Practice Technology" at bounding box center [354, 115] width 94 height 16
click at [0, 0] on link "Healthcare" at bounding box center [0, 0] width 0 height 0
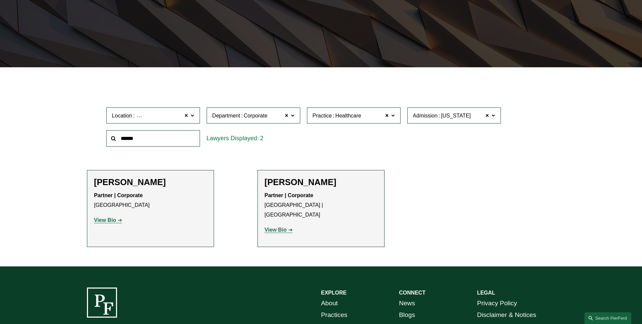
click at [396, 118] on label "Practice Healthcare" at bounding box center [354, 115] width 94 height 16
click at [0, 0] on link "Regulatory Law & Government Contracts" at bounding box center [0, 0] width 0 height 0
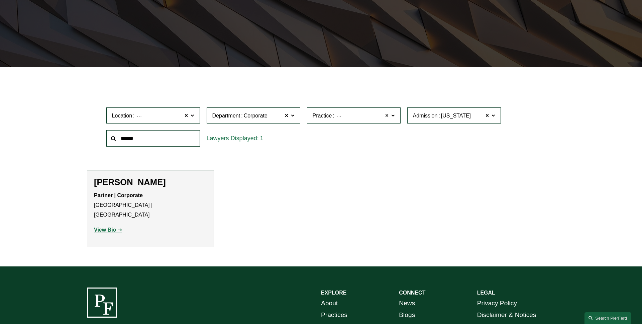
click at [387, 115] on span at bounding box center [387, 115] width 4 height 9
click at [486, 114] on span at bounding box center [488, 115] width 4 height 9
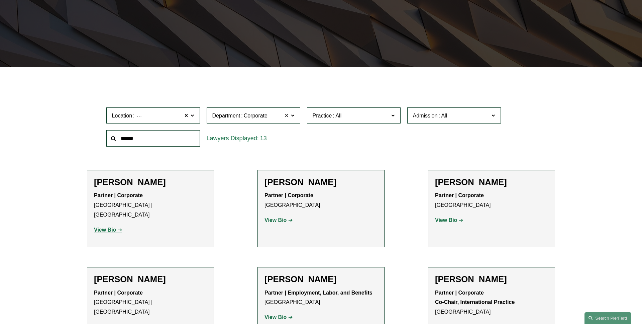
click at [287, 116] on span at bounding box center [287, 115] width 4 height 9
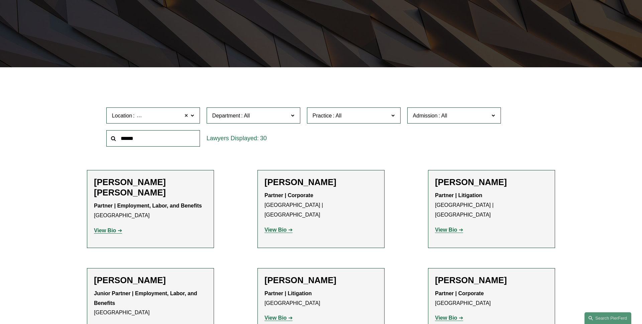
click at [187, 115] on span at bounding box center [187, 115] width 4 height 9
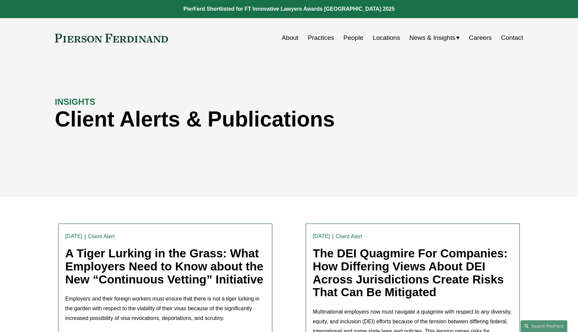
click at [158, 39] on link at bounding box center [111, 38] width 113 height 9
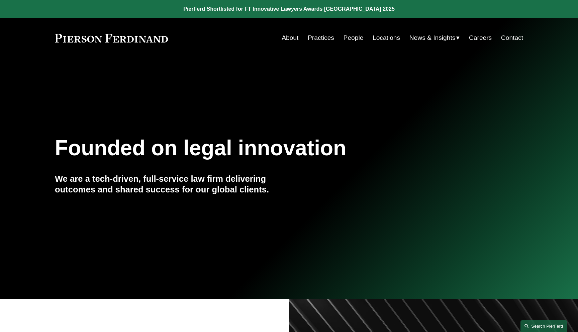
click at [534, 322] on link "Search this site" at bounding box center [544, 326] width 47 height 12
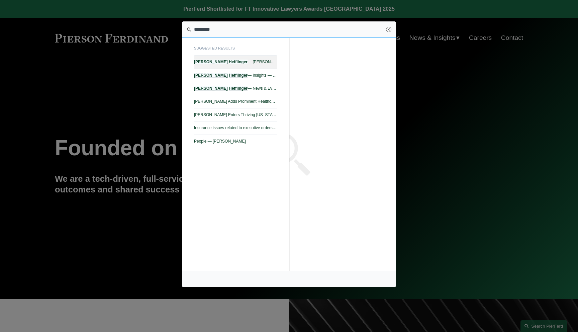
click at [230, 63] on em "Hefflinger" at bounding box center [238, 62] width 19 height 5
type input "********"
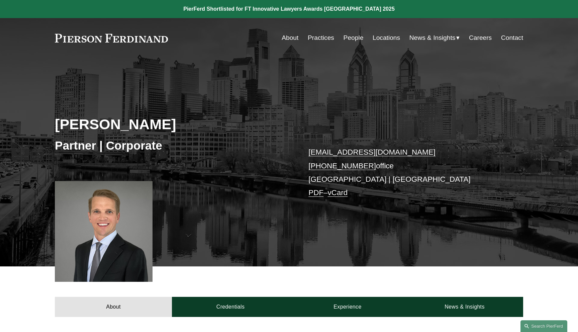
click at [249, 114] on div "Benjamin Hefflinger Partner | Corporate ben.hefflinger@pierferd.com +1.215.267.…" at bounding box center [289, 170] width 578 height 191
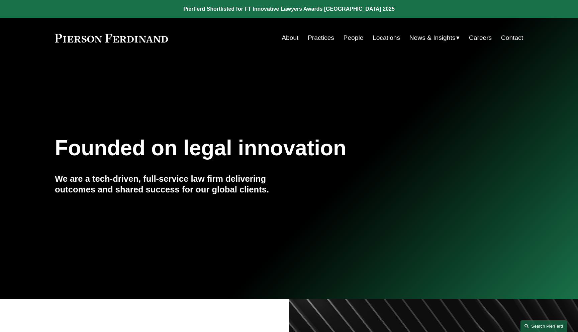
click at [551, 327] on link "Search this site" at bounding box center [544, 326] width 47 height 12
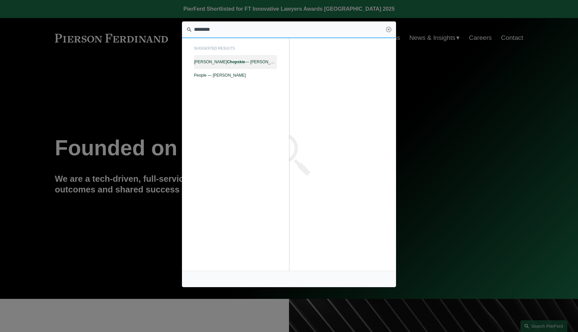
click at [241, 60] on span "Greg Chopskie — Pierson Ferdinand LLP" at bounding box center [235, 62] width 83 height 5
type input "********"
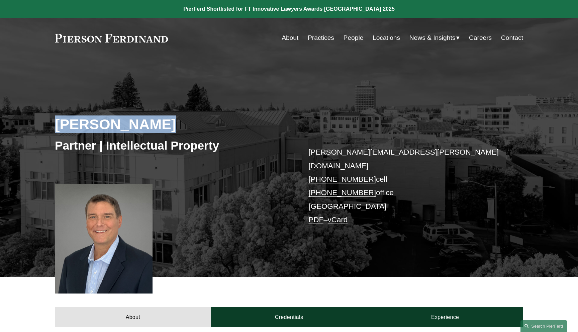
drag, startPoint x: 176, startPoint y: 124, endPoint x: 14, endPoint y: 124, distance: 161.9
click at [17, 124] on div "Greg Chopskie Partner | Intellectual Property greg.chopskie@pierferd.com +1.202…" at bounding box center [289, 176] width 578 height 202
copy h2 "[PERSON_NAME]"
click at [190, 126] on h2 "[PERSON_NAME]" at bounding box center [172, 123] width 234 height 17
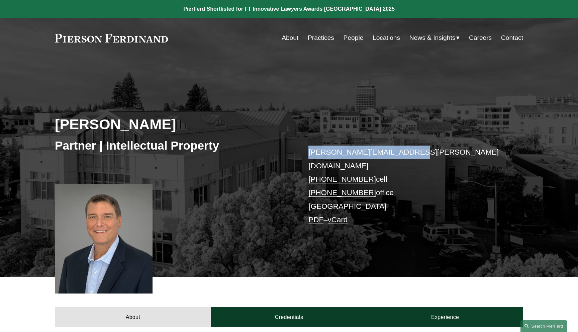
click at [340, 111] on div "Greg Chopskie Partner | Intellectual Property greg.chopskie@pierferd.com +1.202…" at bounding box center [289, 176] width 578 height 202
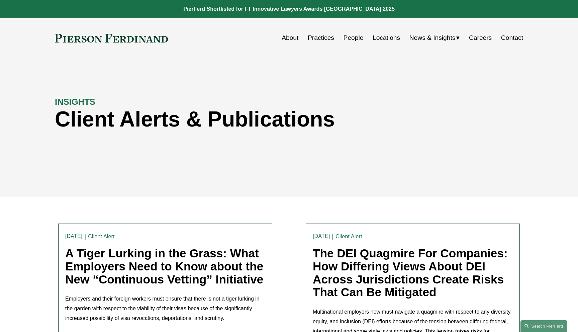
click at [353, 42] on link "People" at bounding box center [354, 37] width 20 height 13
